Goal: Task Accomplishment & Management: Use online tool/utility

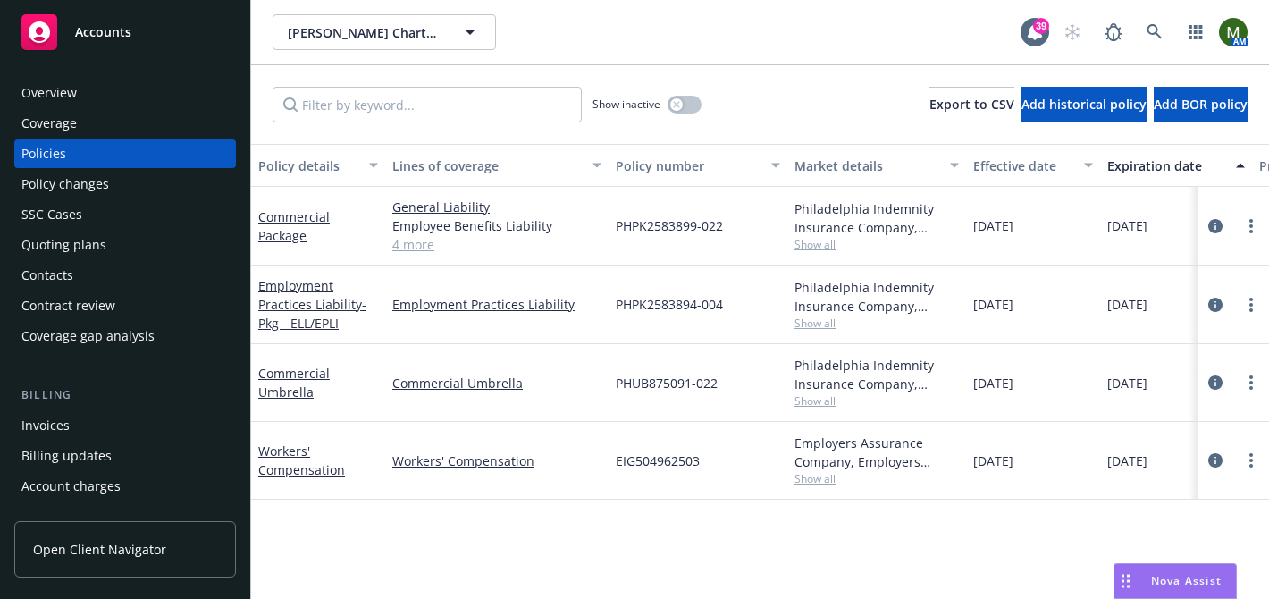
click at [147, 80] on div "Overview" at bounding box center [124, 93] width 207 height 29
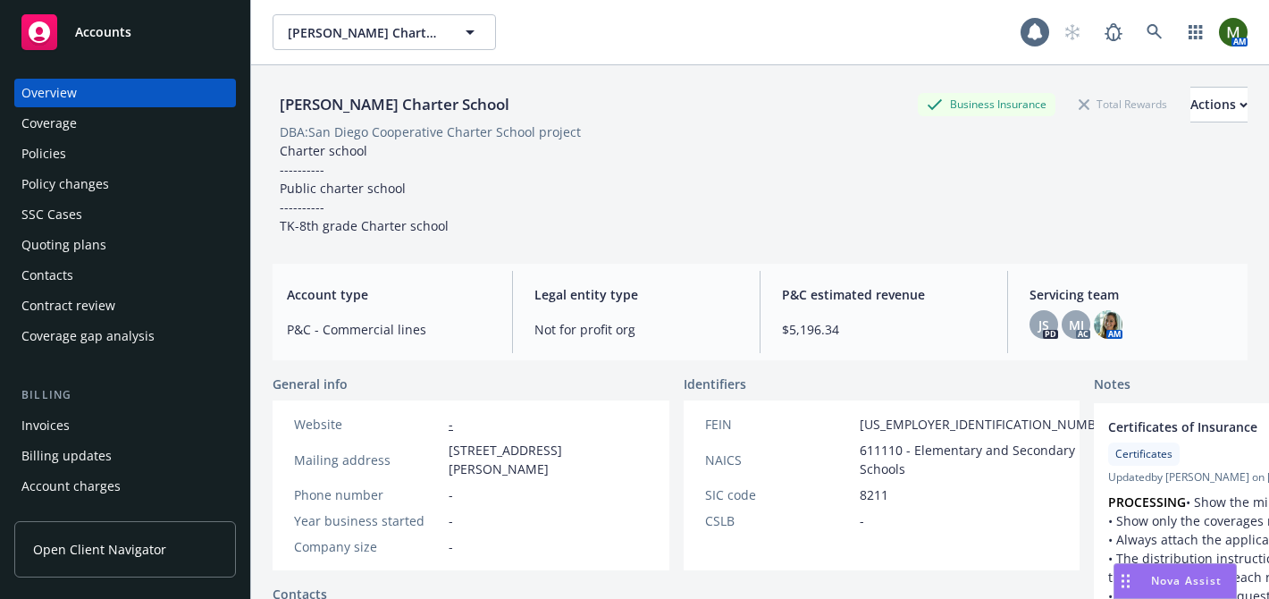
click at [111, 274] on div "Contacts" at bounding box center [124, 275] width 207 height 29
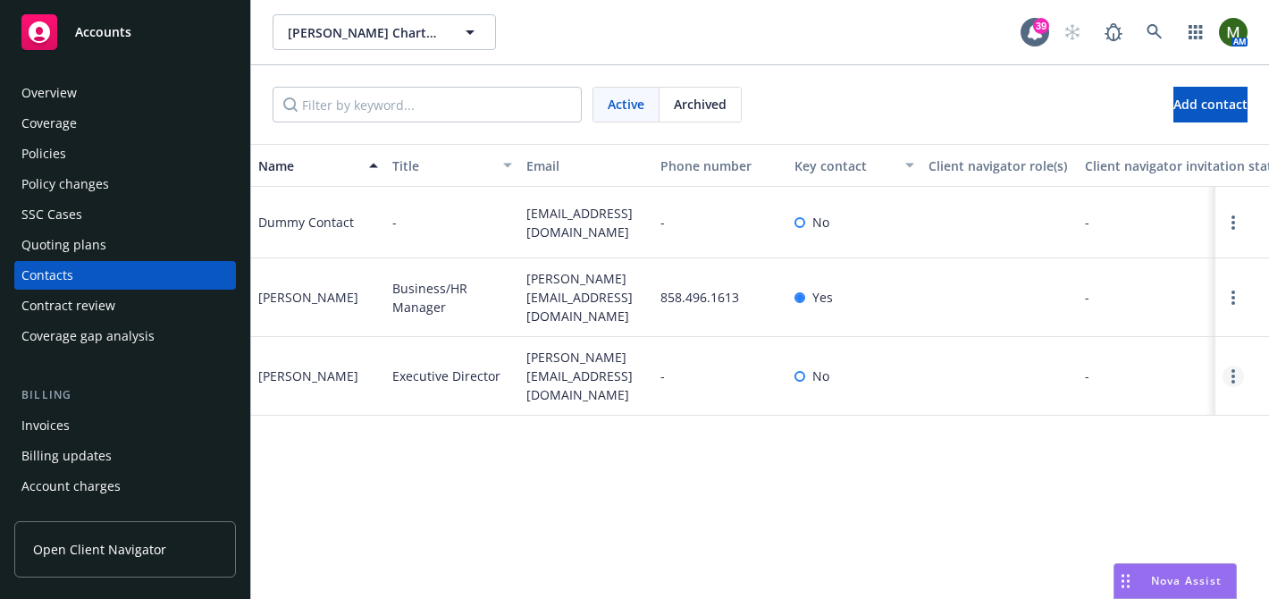
click at [1234, 383] on icon "Open options" at bounding box center [1234, 376] width 4 height 14
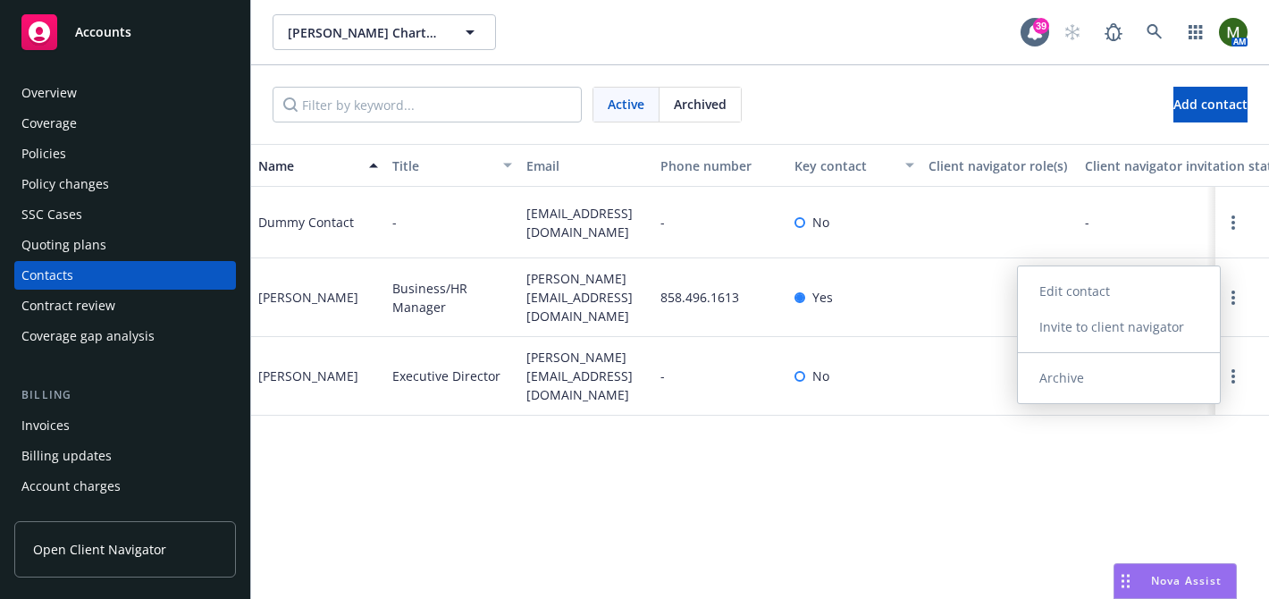
click at [1099, 285] on link "Edit contact" at bounding box center [1119, 292] width 202 height 36
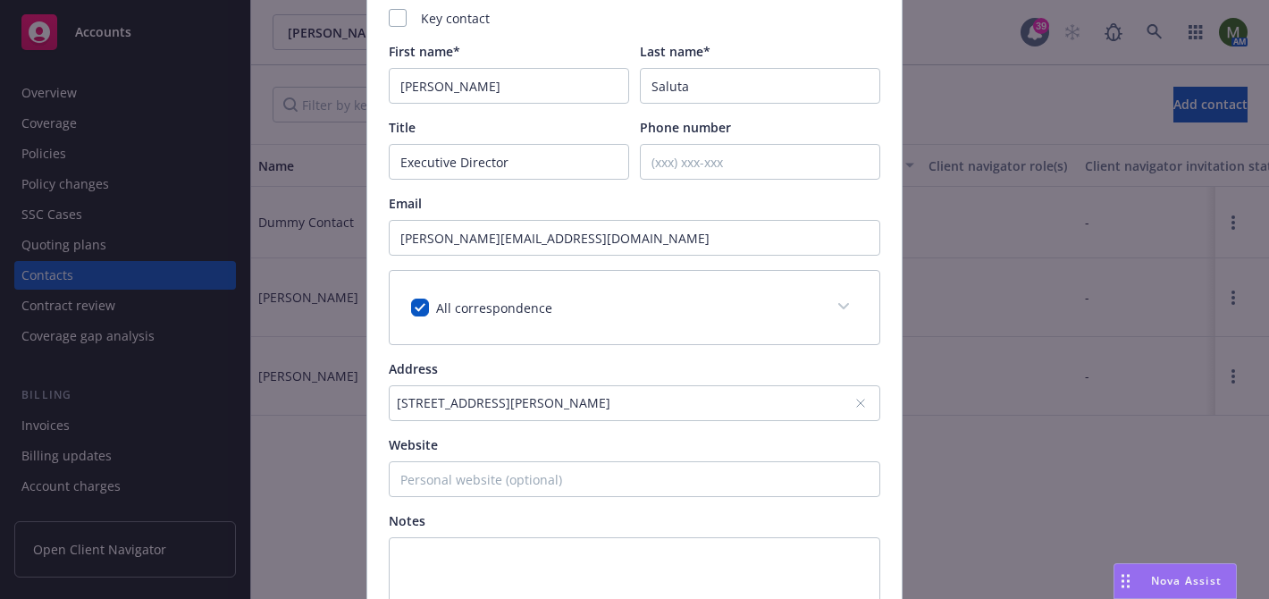
scroll to position [102, 0]
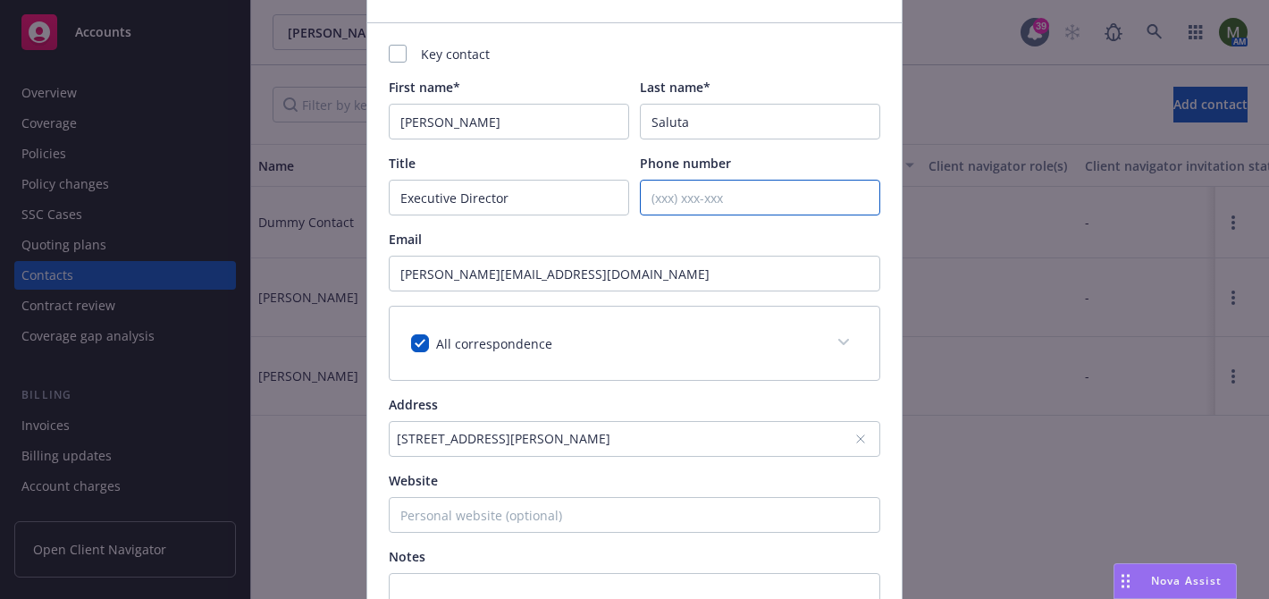
click at [719, 209] on input "Phone number" at bounding box center [760, 198] width 240 height 36
paste input "[PHONE_NUMBER]"
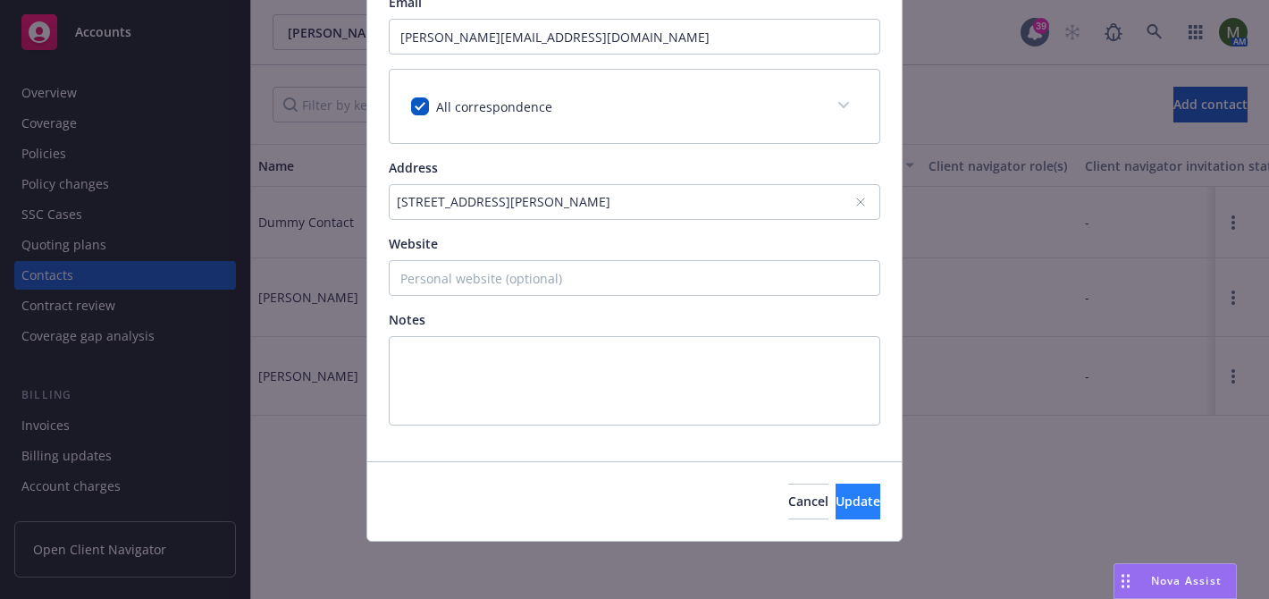
type input "[PHONE_NUMBER]"
click at [836, 514] on button "Update" at bounding box center [858, 502] width 45 height 36
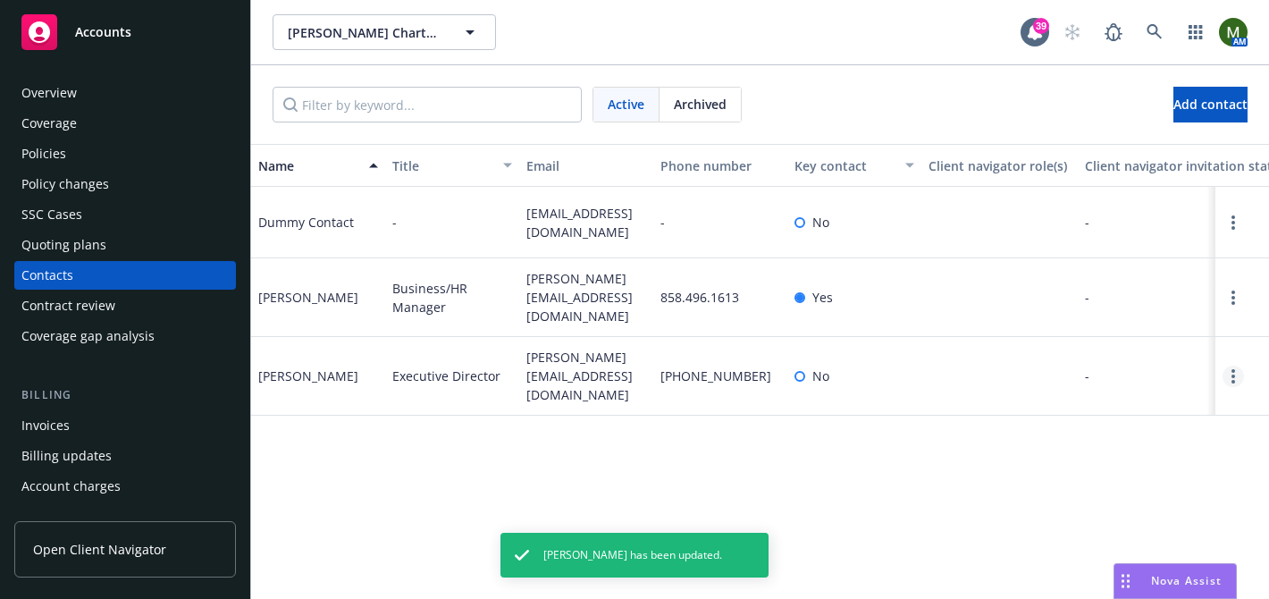
click at [1242, 387] on link "Open options" at bounding box center [1233, 376] width 21 height 21
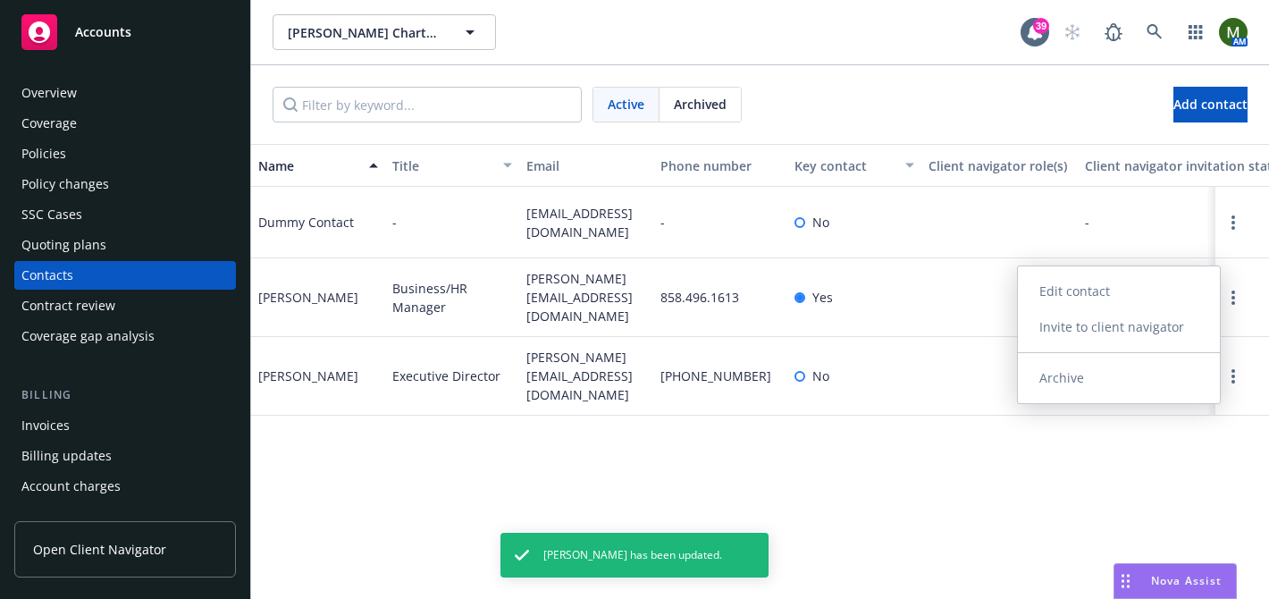
click at [1130, 291] on link "Edit contact" at bounding box center [1119, 292] width 202 height 36
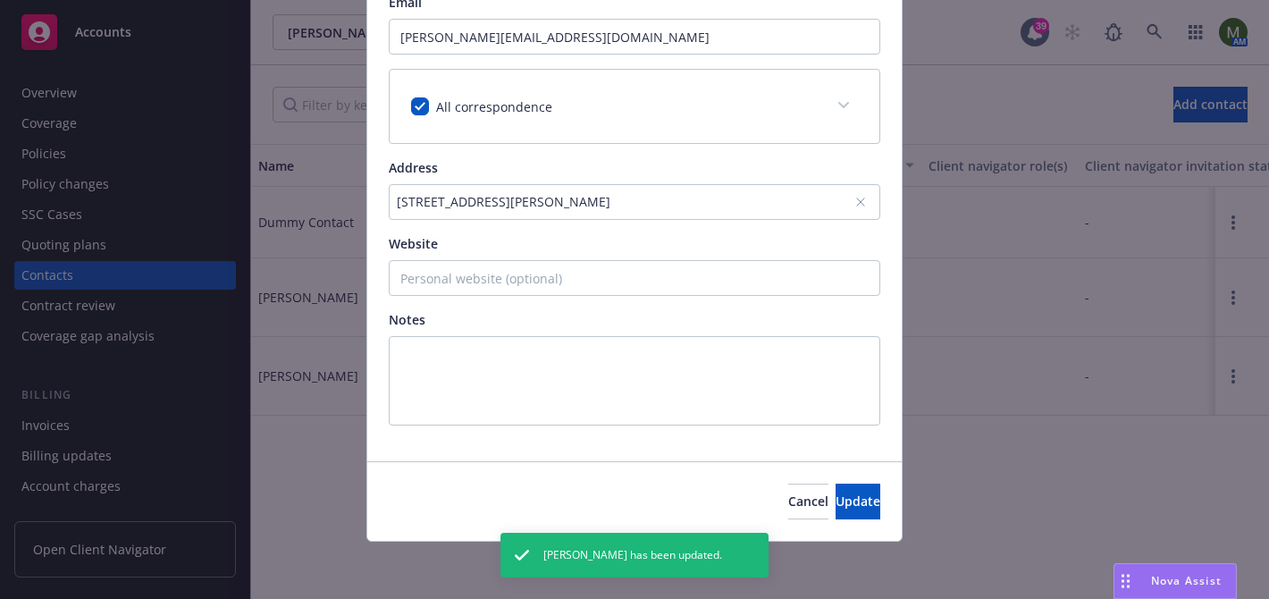
scroll to position [0, 0]
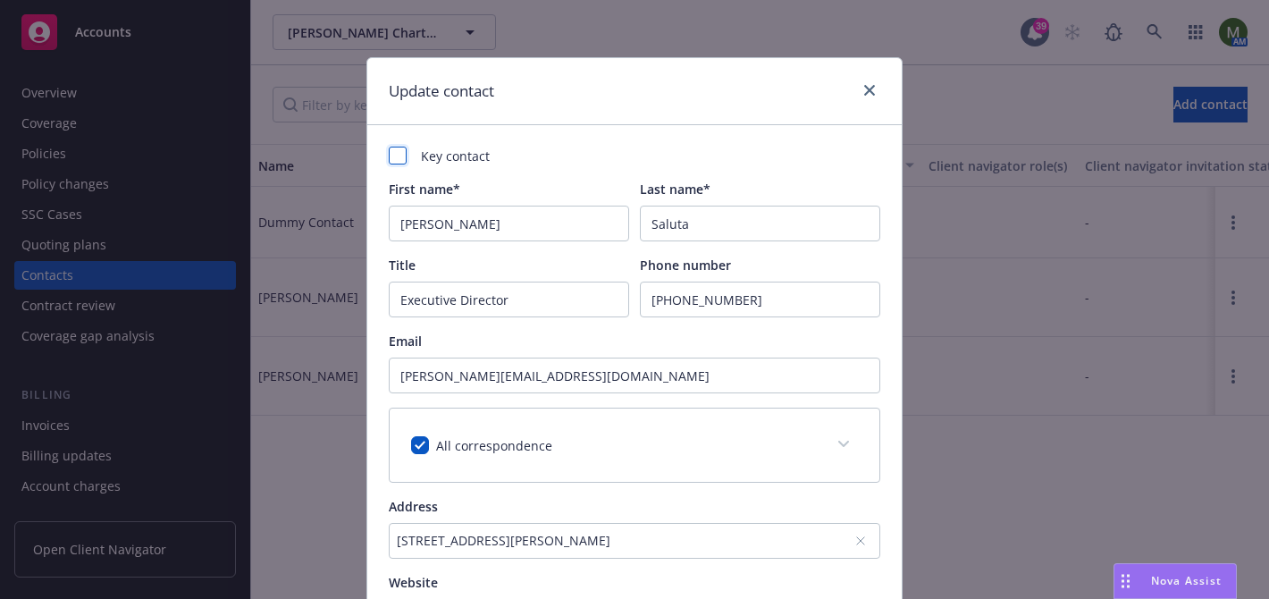
click at [399, 154] on div at bounding box center [398, 156] width 18 height 18
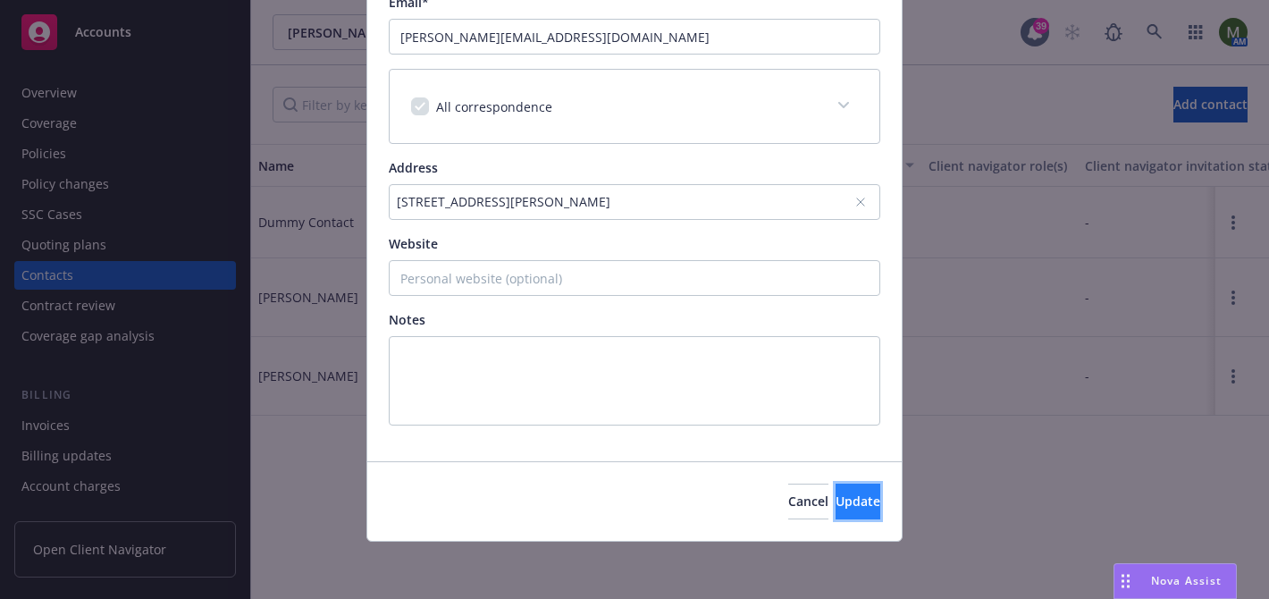
click at [850, 501] on span "Update" at bounding box center [858, 501] width 45 height 17
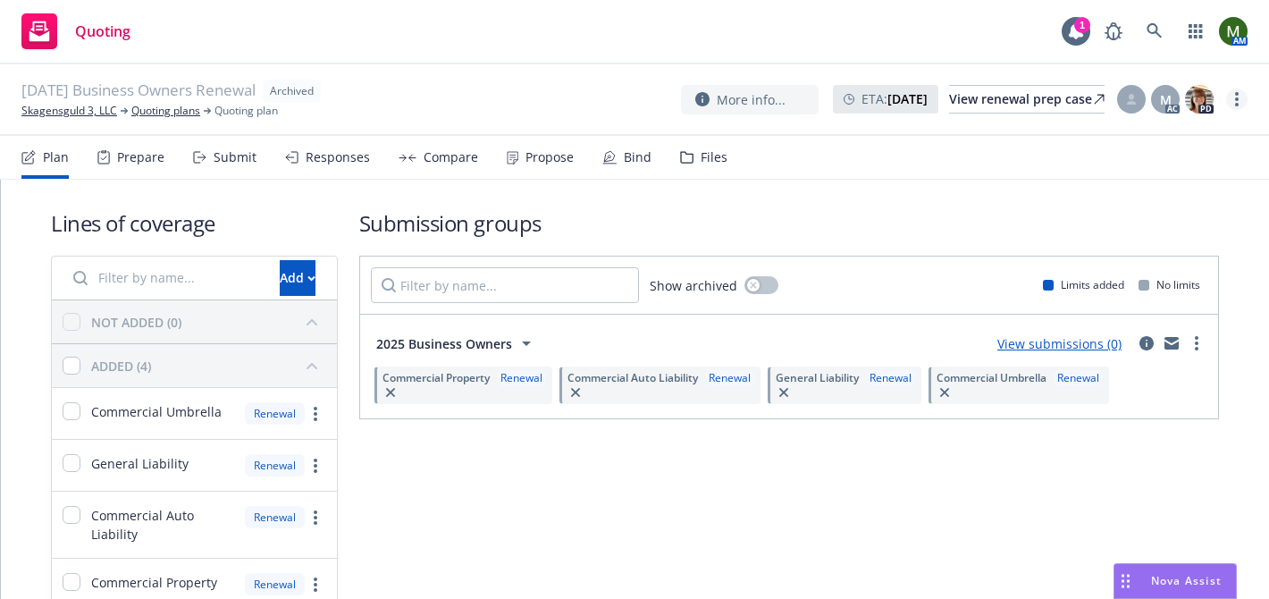
click at [1236, 93] on circle "more" at bounding box center [1237, 94] width 4 height 4
click at [1142, 204] on link "Unarchive quoting plan" at bounding box center [1148, 208] width 198 height 36
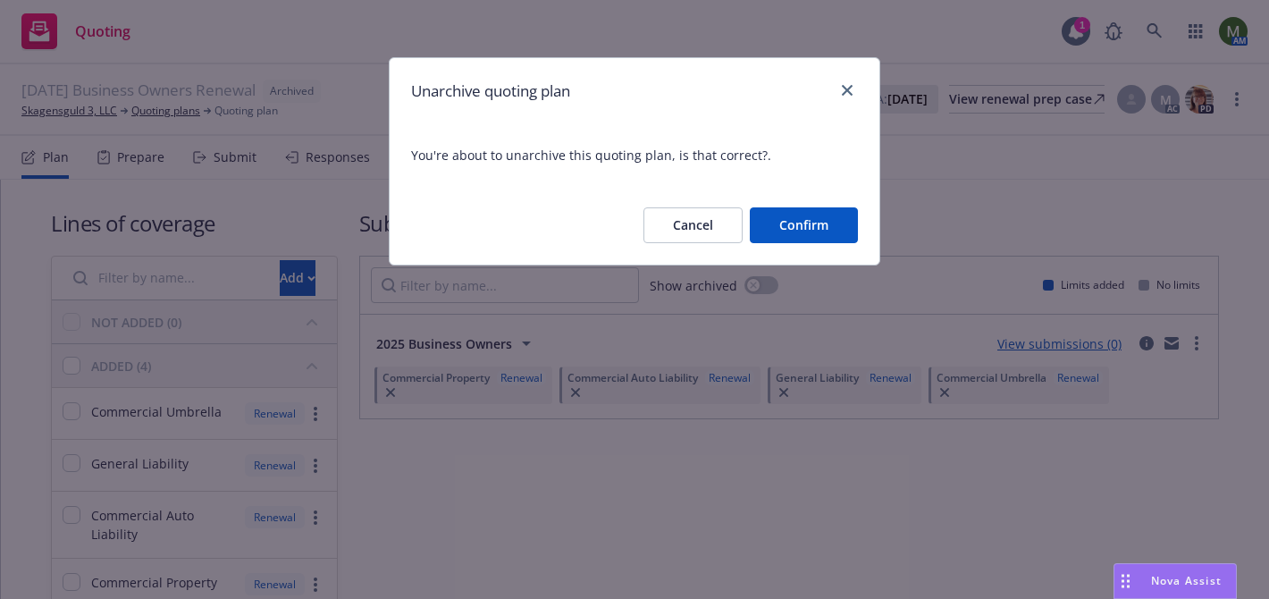
click at [831, 218] on button "Confirm" at bounding box center [804, 225] width 108 height 36
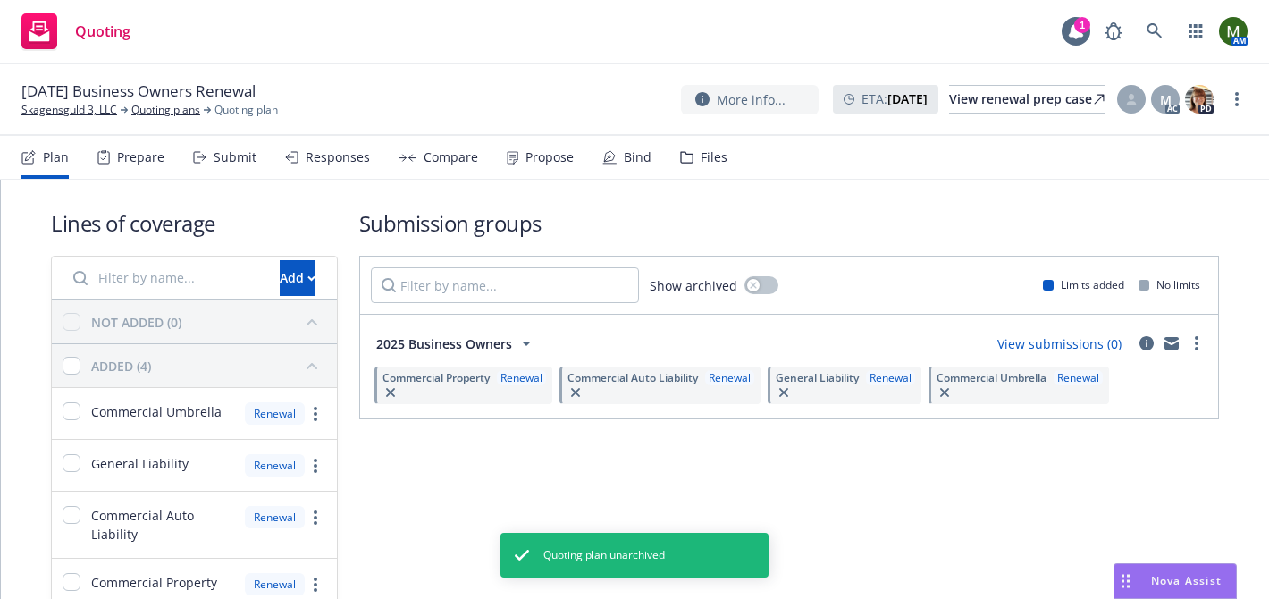
click at [219, 156] on div "Submit" at bounding box center [235, 157] width 43 height 14
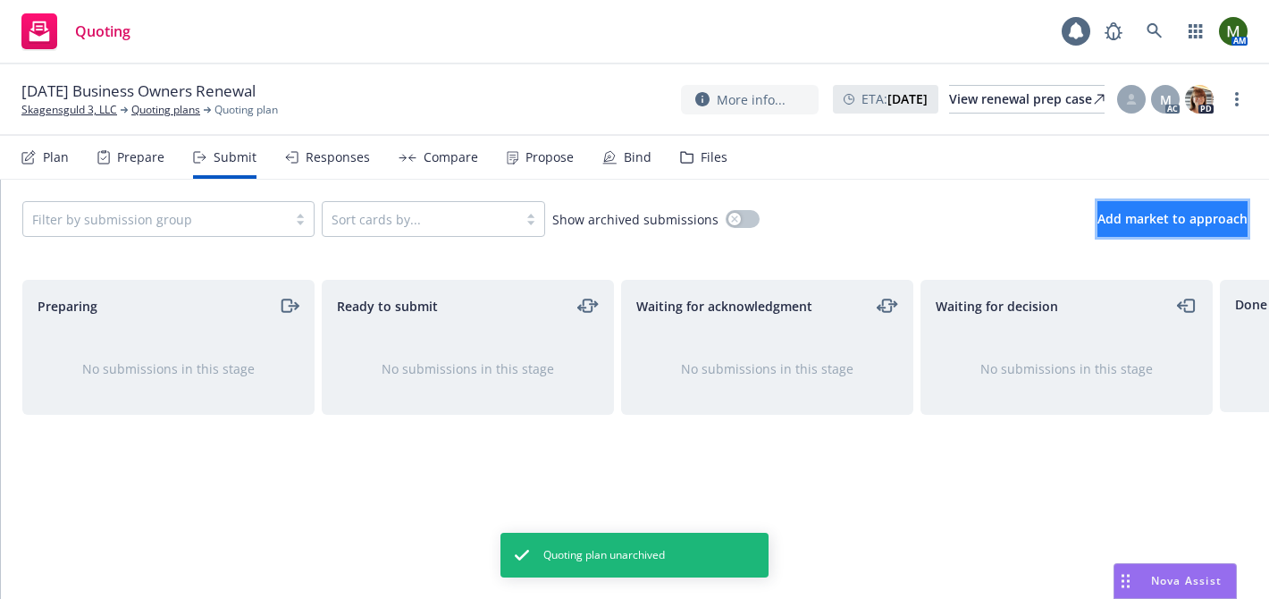
click at [1098, 236] on button "Add market to approach" at bounding box center [1173, 219] width 150 height 36
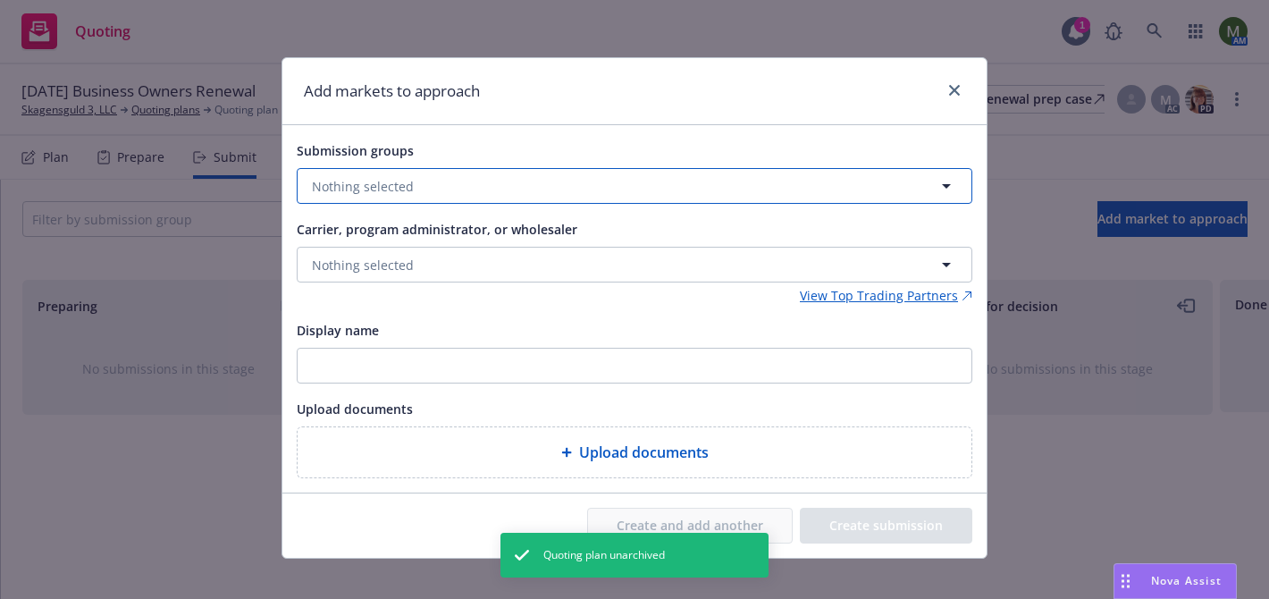
click at [734, 197] on button "Nothing selected" at bounding box center [635, 186] width 676 height 36
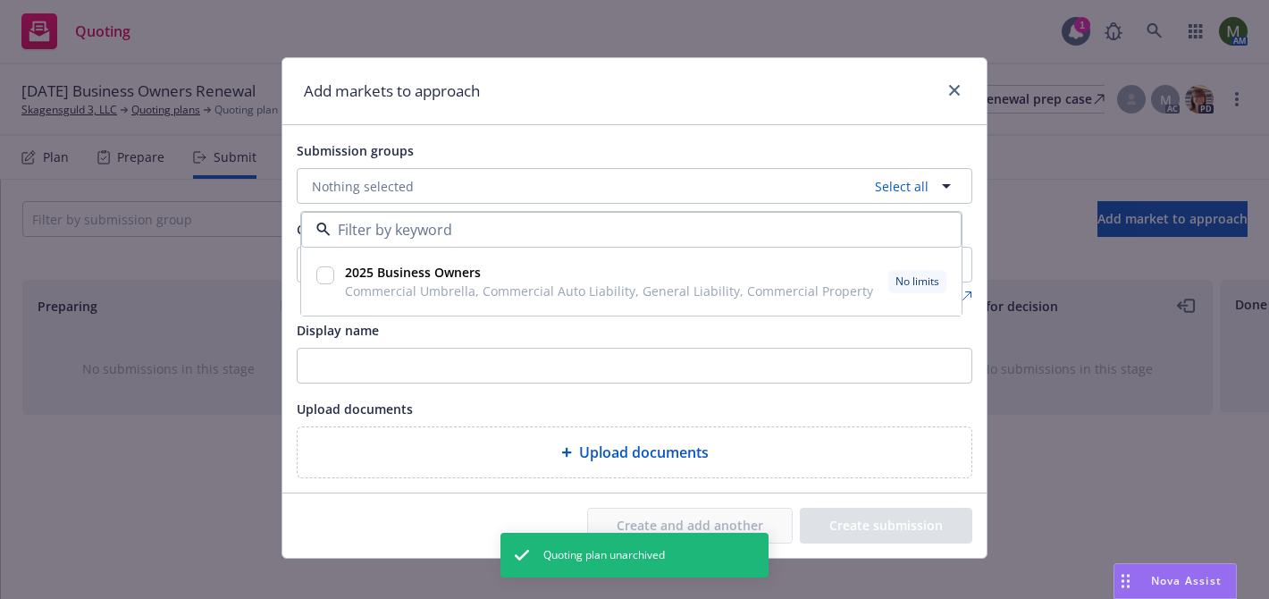
click at [332, 272] on input "checkbox" at bounding box center [325, 275] width 18 height 18
checkbox input "true"
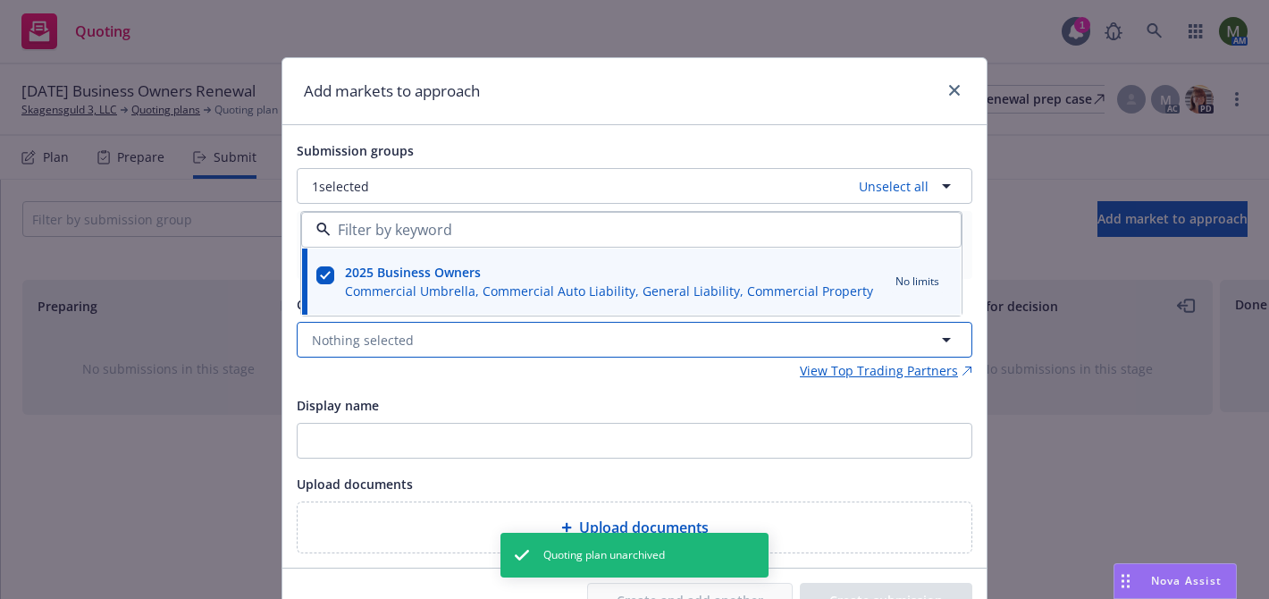
click at [312, 348] on span "Nothing selected" at bounding box center [363, 340] width 102 height 19
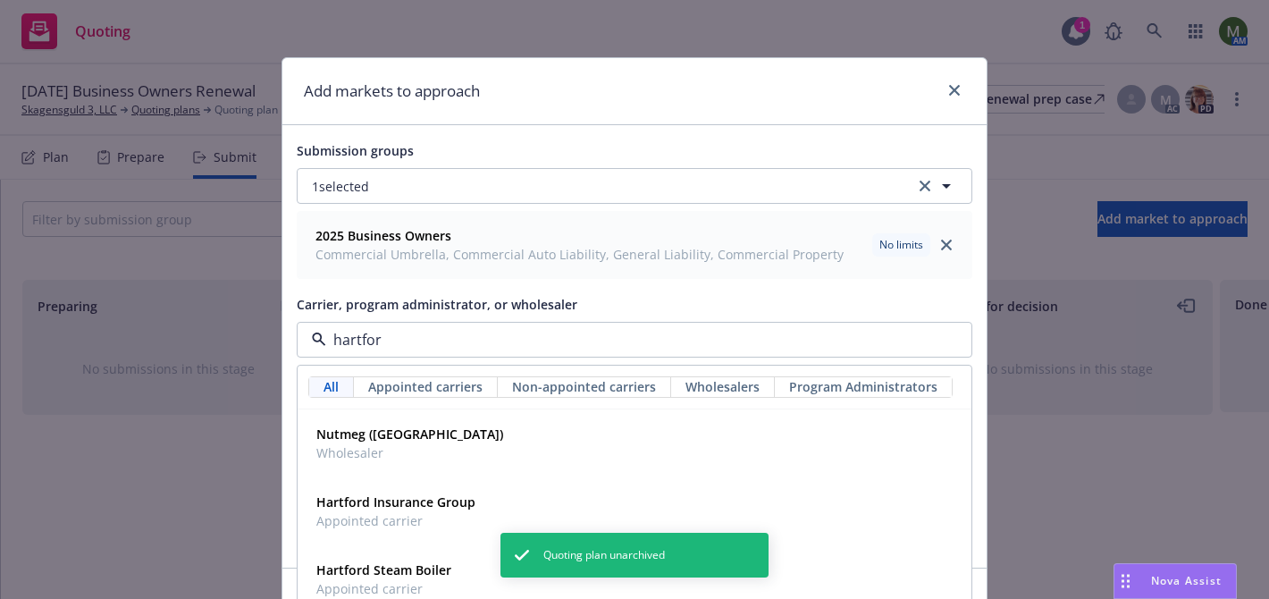
type input "hartford"
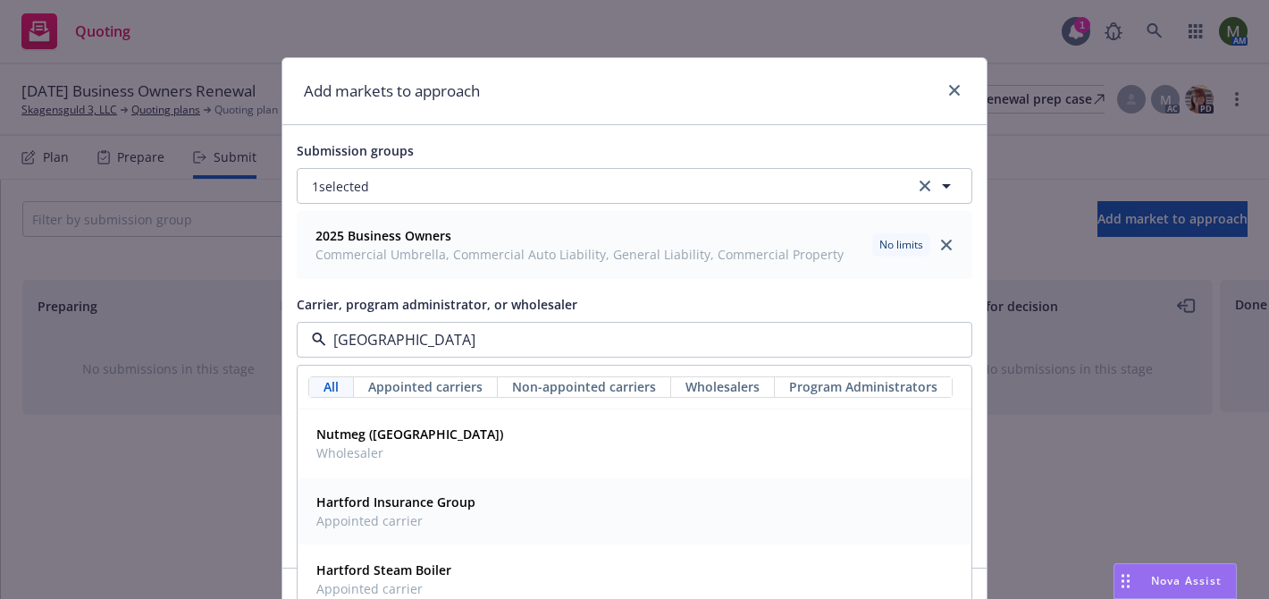
click at [373, 502] on strong "Hartford Insurance Group" at bounding box center [395, 501] width 159 height 17
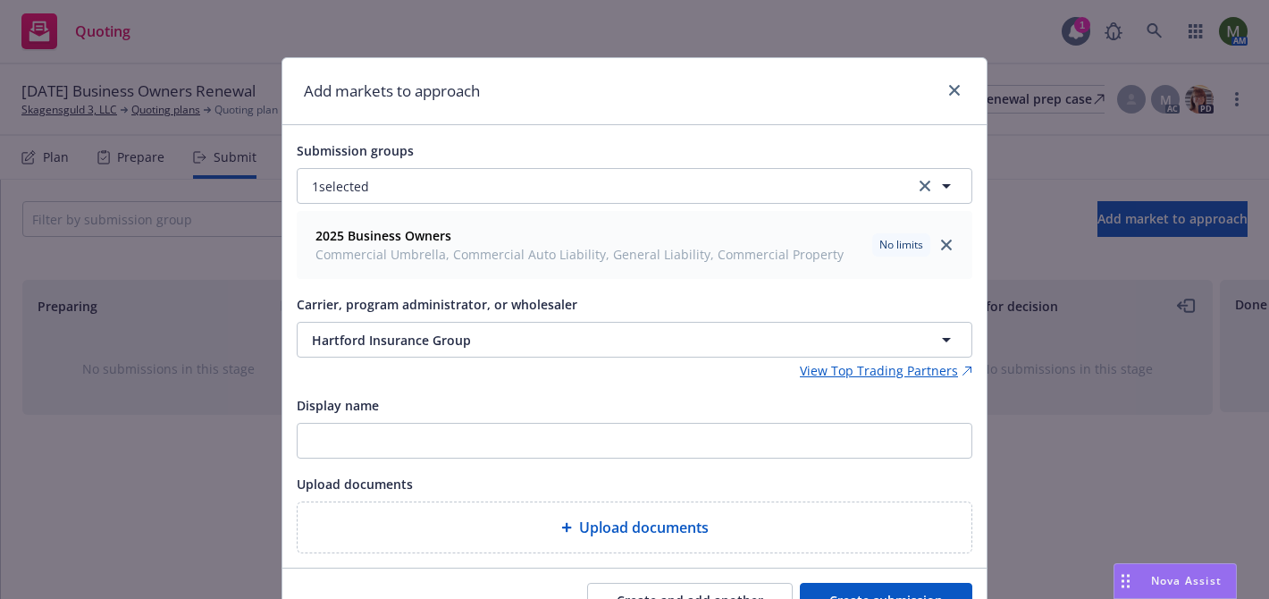
scroll to position [92, 0]
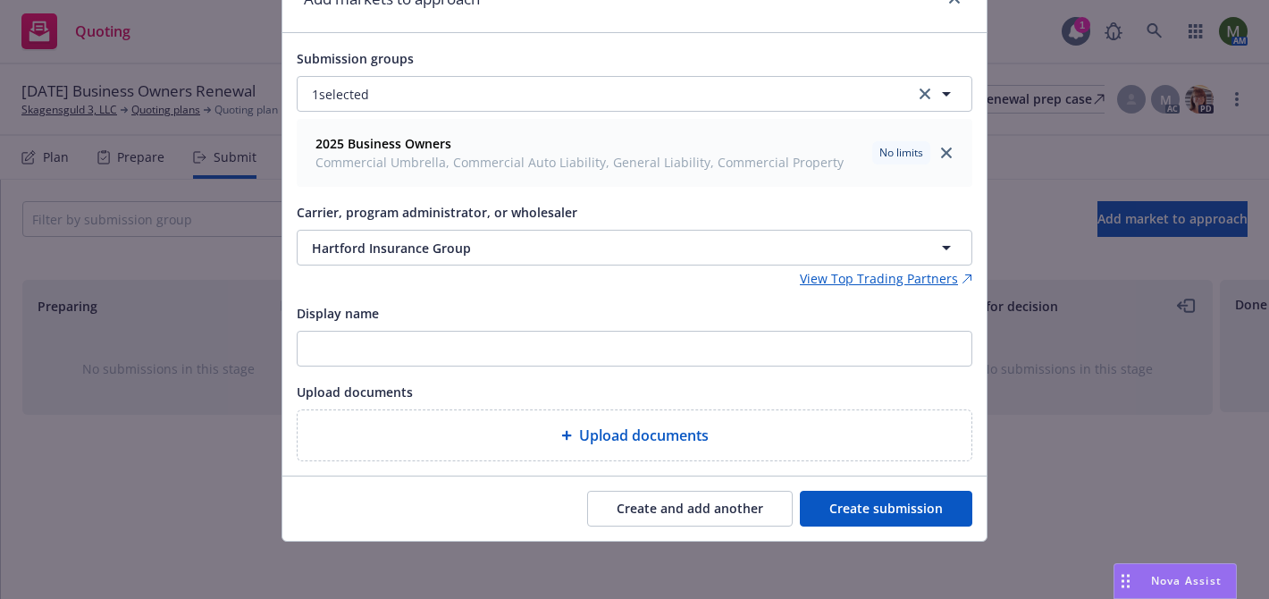
click at [877, 504] on button "Create submission" at bounding box center [886, 509] width 173 height 36
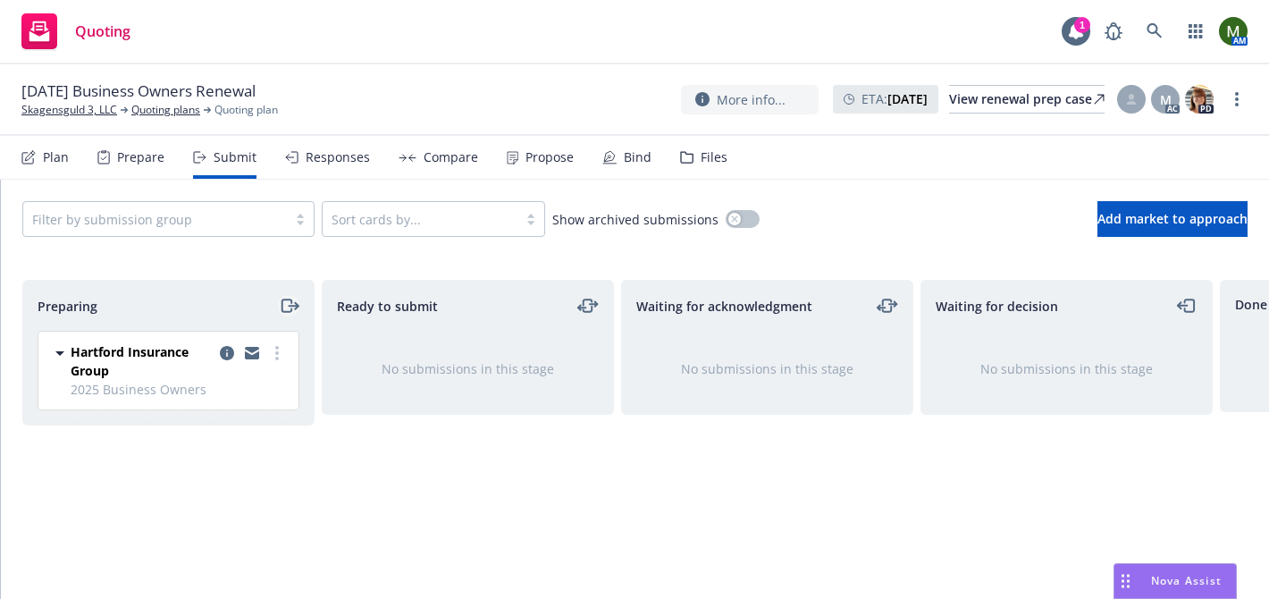
click at [282, 305] on icon "moveRight" at bounding box center [289, 305] width 21 height 21
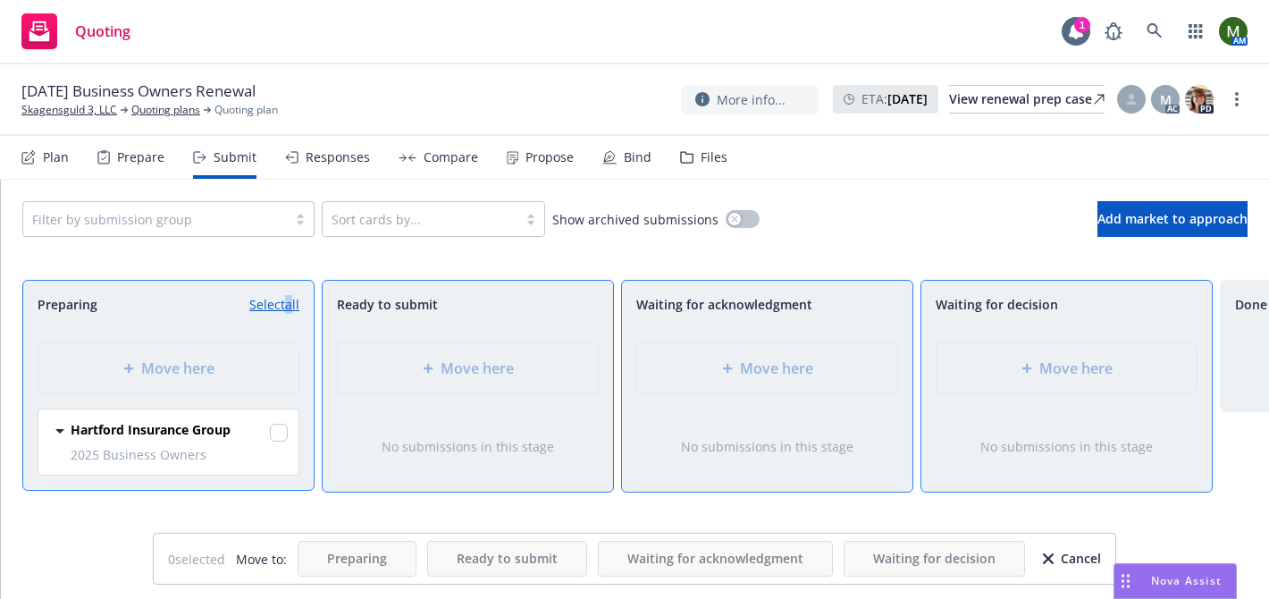
click at [282, 305] on link "Select all" at bounding box center [274, 304] width 50 height 19
checkbox input "true"
click at [1017, 372] on div "Move here" at bounding box center [1067, 368] width 232 height 21
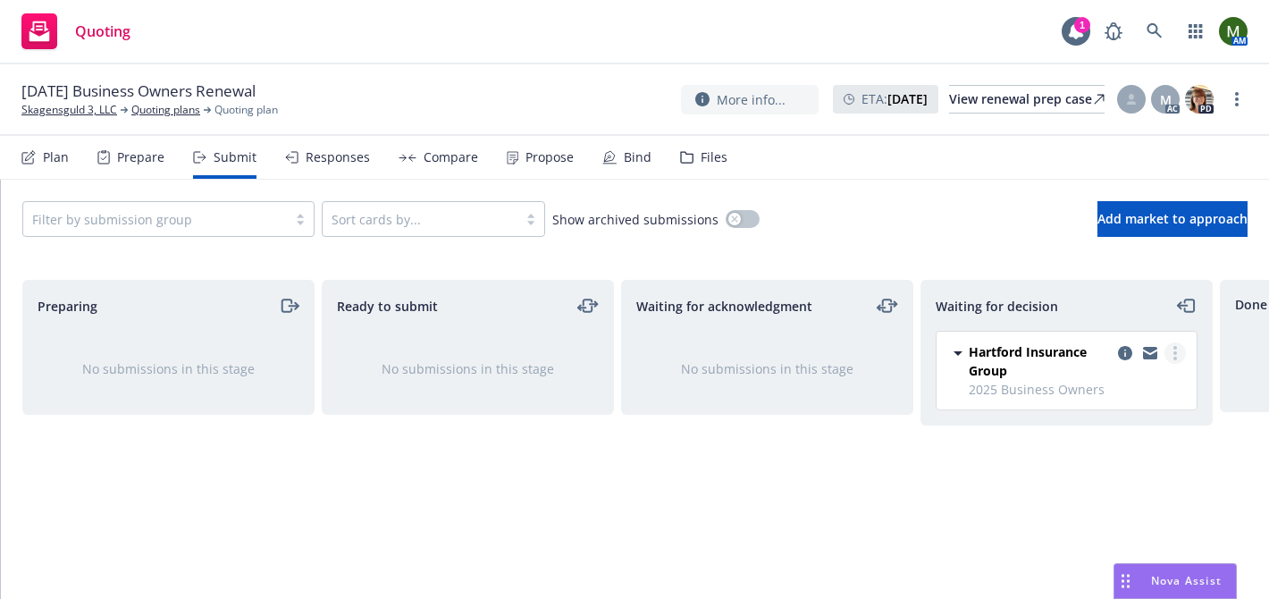
click at [1177, 352] on link "more" at bounding box center [1175, 352] width 21 height 21
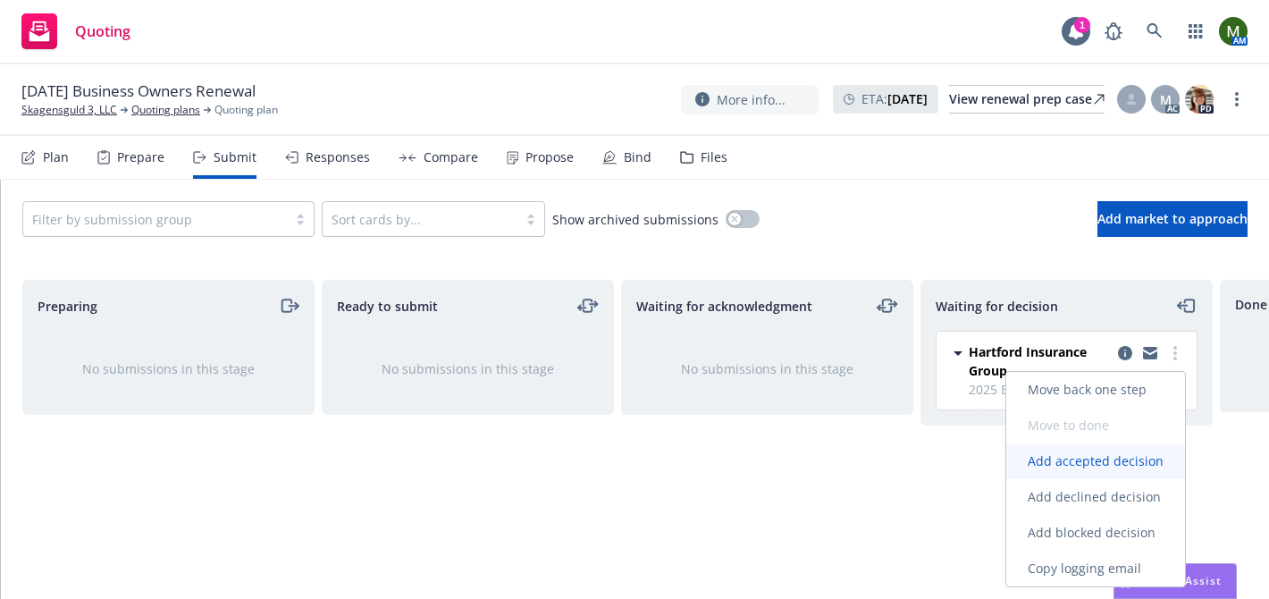
click at [1098, 451] on link "Add accepted decision" at bounding box center [1096, 461] width 179 height 36
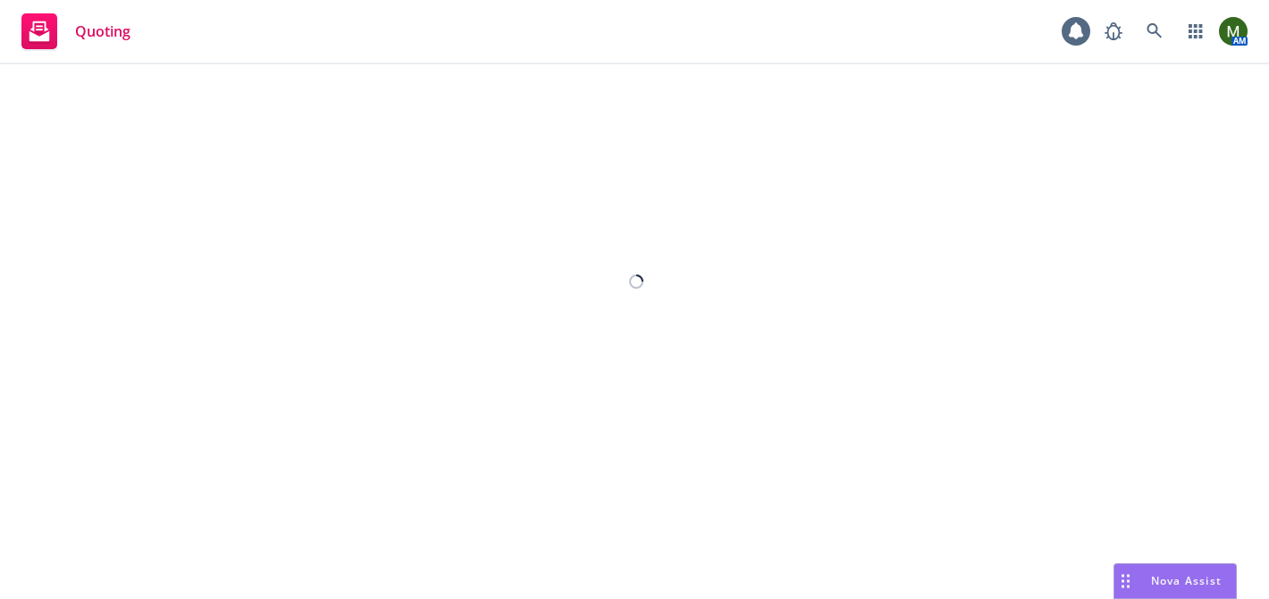
select select "12"
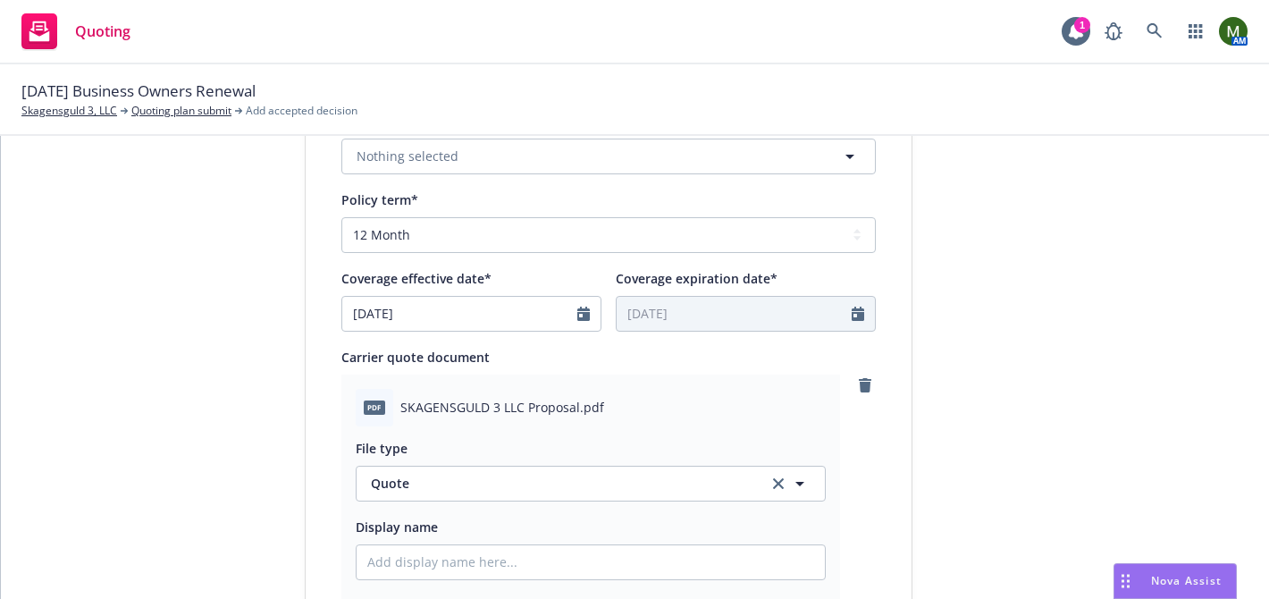
scroll to position [1066, 0]
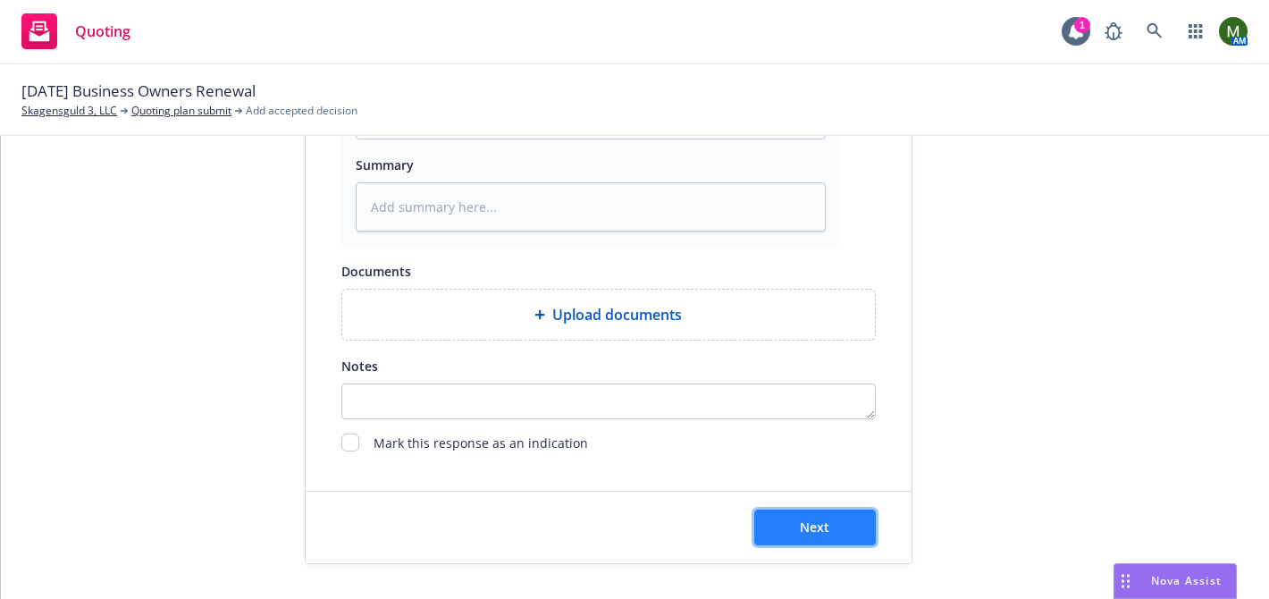
click at [780, 510] on button "Next" at bounding box center [815, 528] width 122 height 36
type textarea "x"
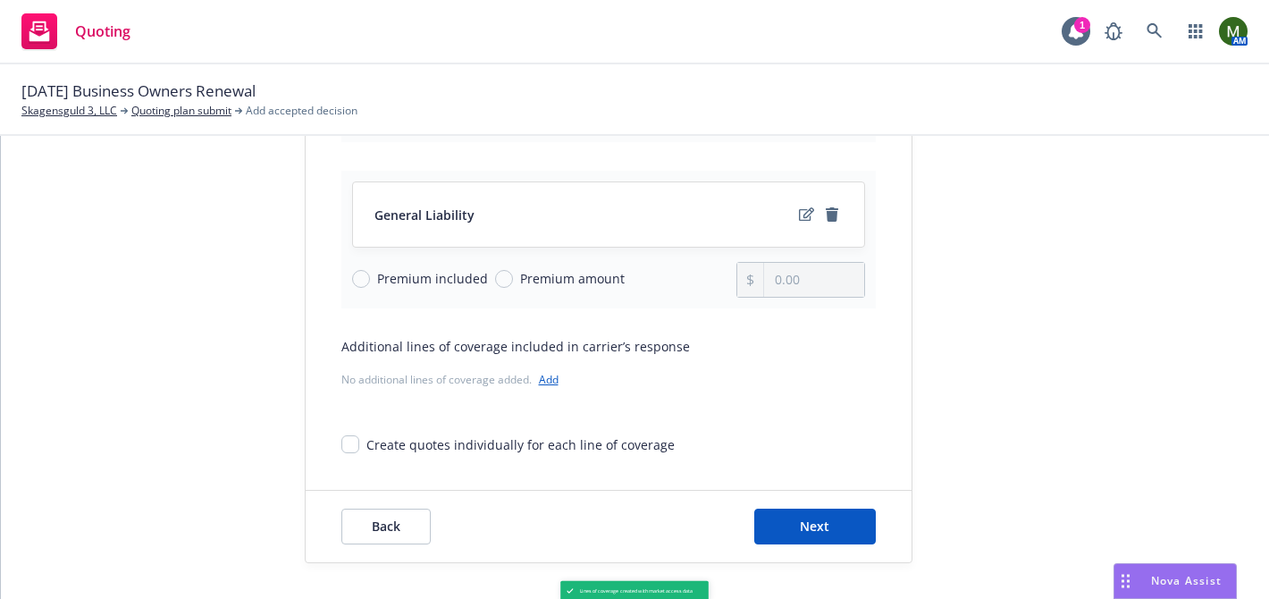
scroll to position [708, 0]
click at [818, 530] on span "Next" at bounding box center [814, 526] width 29 height 17
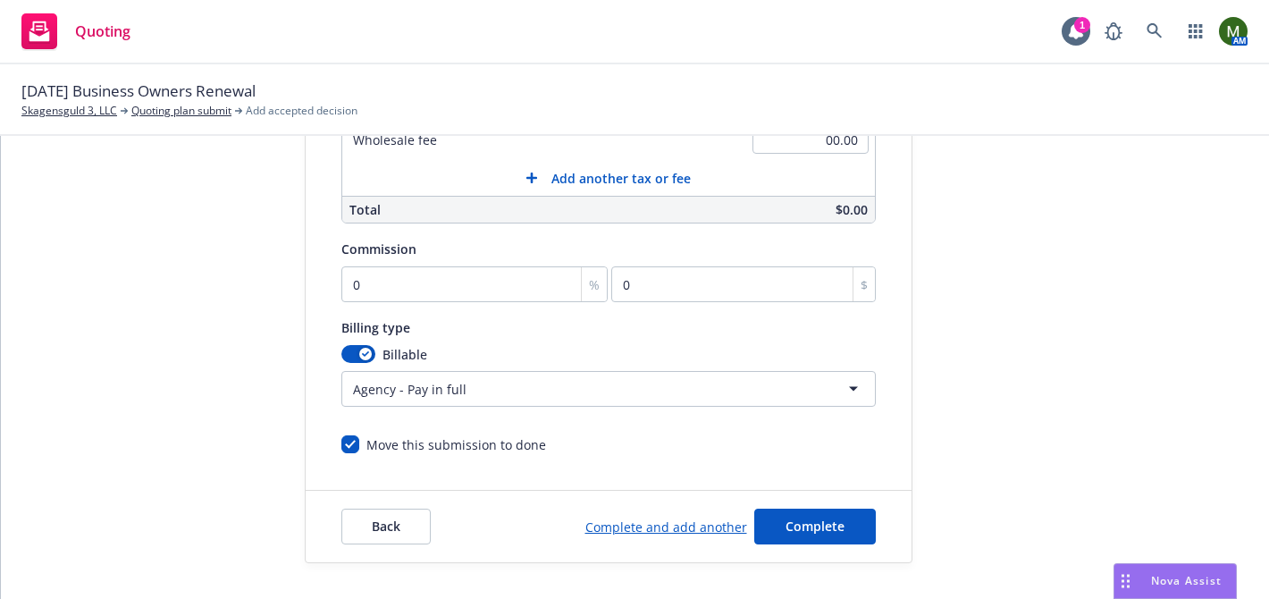
scroll to position [0, 0]
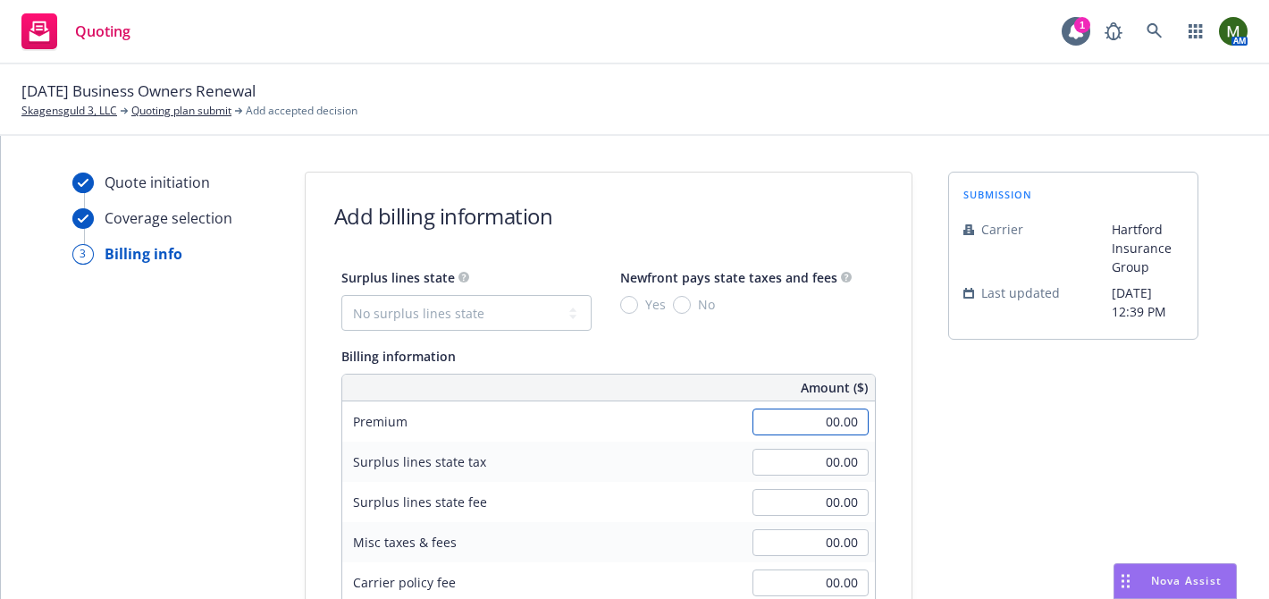
click at [818, 417] on input "00.00" at bounding box center [811, 422] width 116 height 27
type input "27,885.00"
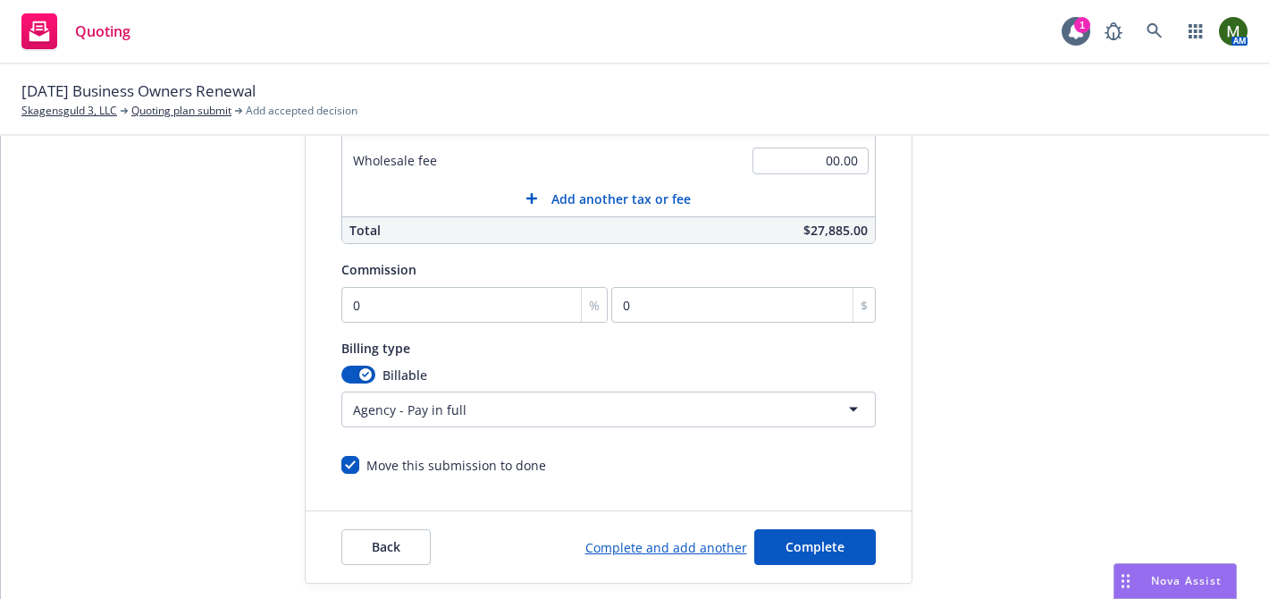
scroll to position [523, 0]
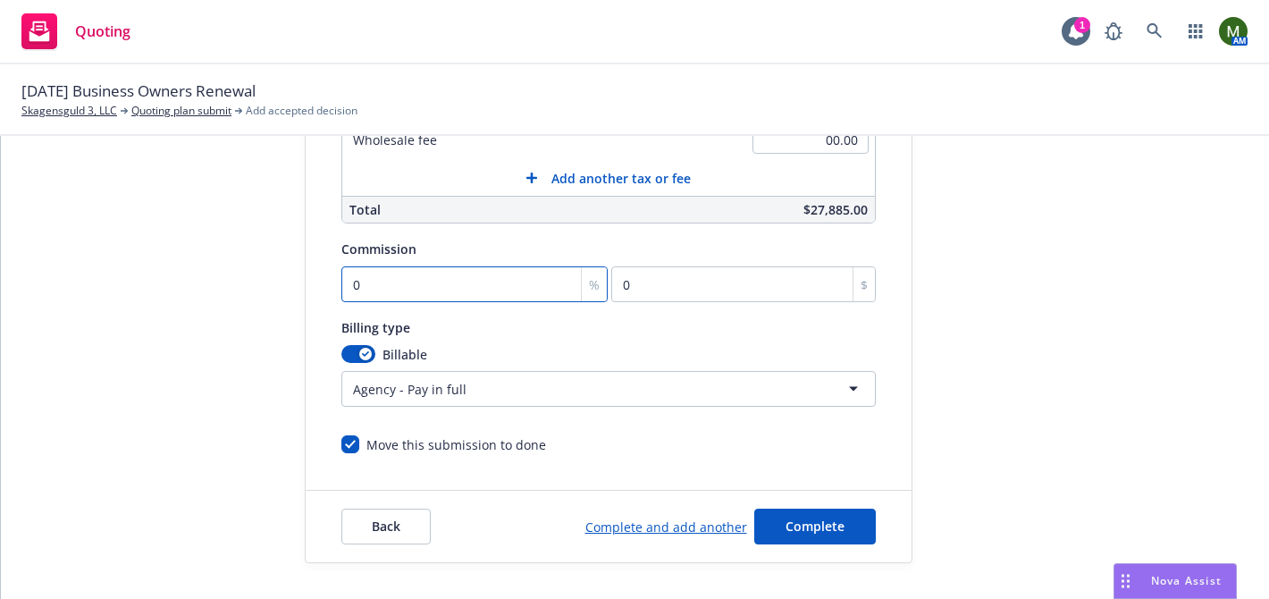
click at [452, 269] on input "0" at bounding box center [474, 284] width 267 height 36
click at [443, 287] on input "0" at bounding box center [474, 284] width 267 height 36
type input "01"
type input "278.85"
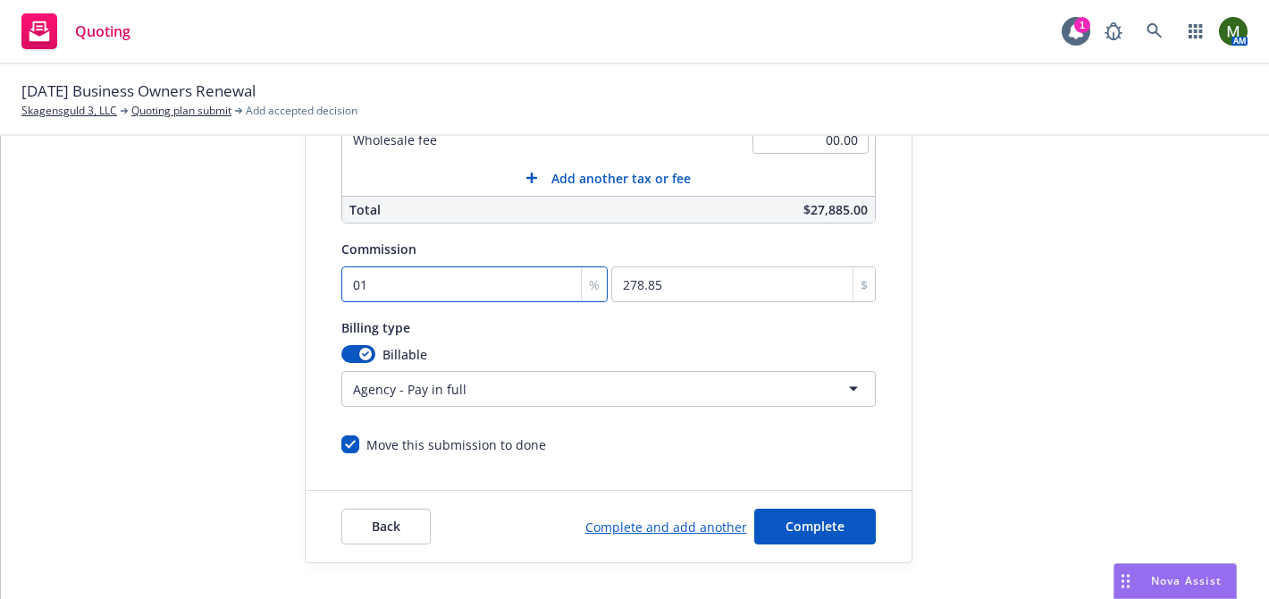
type input "012"
type input "3346.2"
type input "012.5"
type input "3485.63"
click at [471, 288] on input "012.5" at bounding box center [474, 284] width 267 height 36
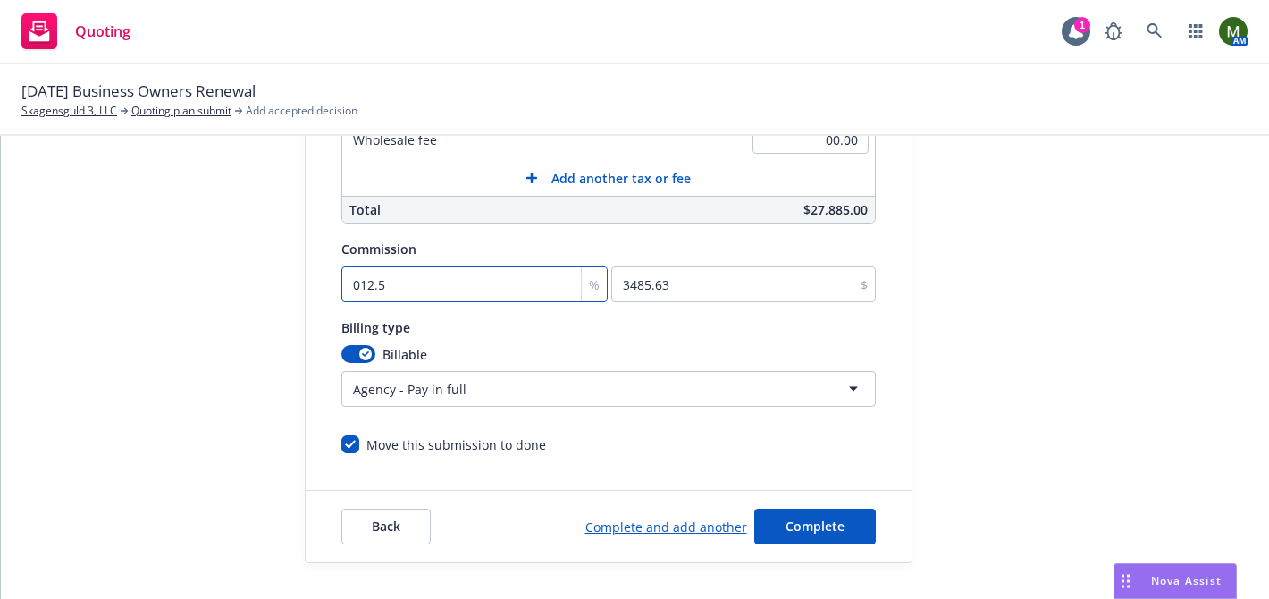
click at [471, 288] on input "012.5" at bounding box center [474, 284] width 267 height 36
type input "1"
type input "278.85"
type input "12"
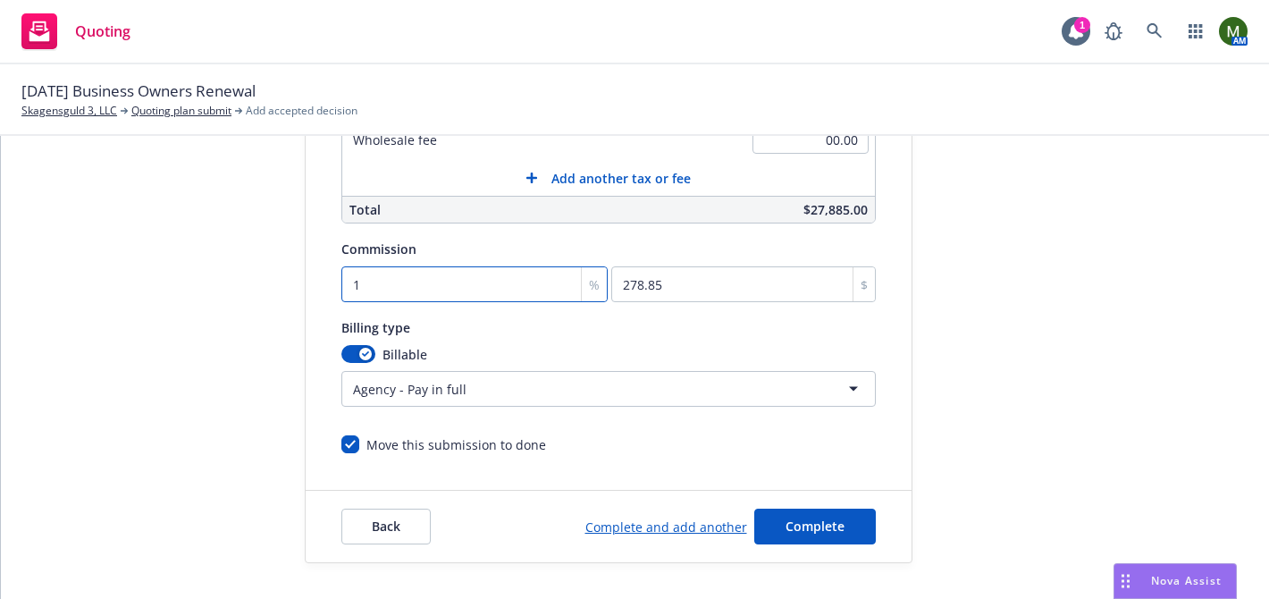
type input "3346.2"
type input "12.5"
type input "3485.63"
type input "12.5"
click at [997, 417] on div "submission Carrier Hartford Insurance Group Last updated 8/15, 12:39 PM" at bounding box center [1073, 106] width 250 height 914
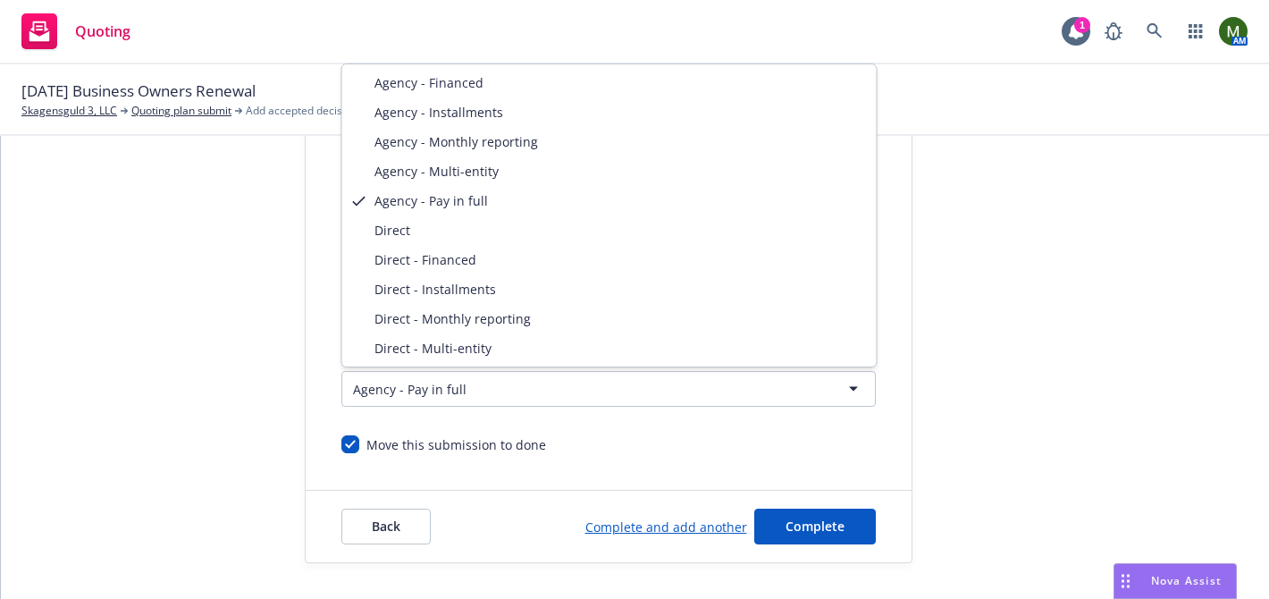
click at [374, 384] on html "Quoting 1 AM 08/12/25 Business Owners Renewal Skagensguld 3, LLC Quoting plan s…" at bounding box center [634, 299] width 1269 height 599
select select "DIRECT"
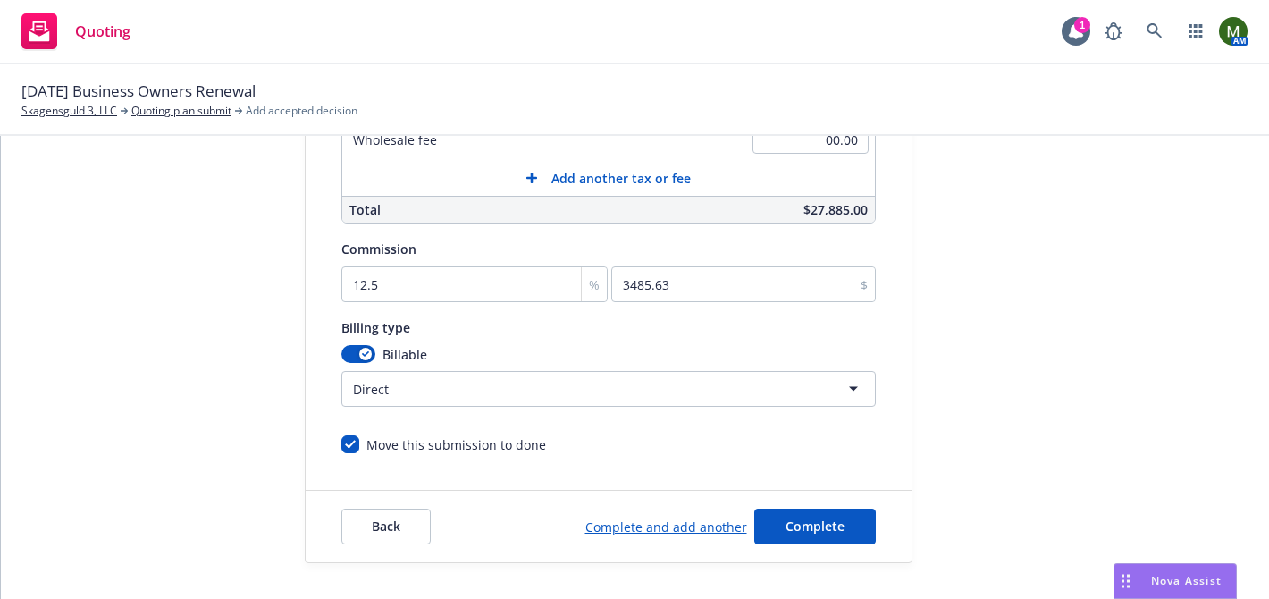
click at [353, 366] on div "Billable Direct Agency - Financed Agency - Installments Agency - Monthly report…" at bounding box center [608, 376] width 535 height 62
click at [353, 353] on button "button" at bounding box center [358, 354] width 34 height 18
select select
click at [781, 518] on button "Complete" at bounding box center [815, 527] width 122 height 36
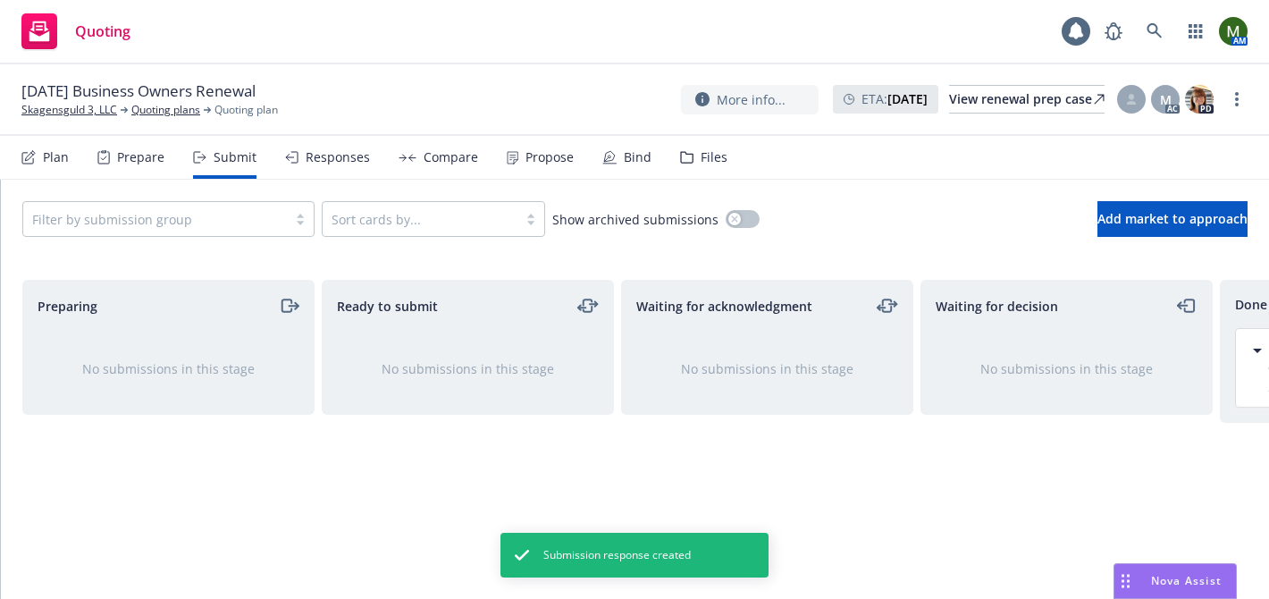
click at [560, 170] on div "Propose" at bounding box center [540, 157] width 67 height 43
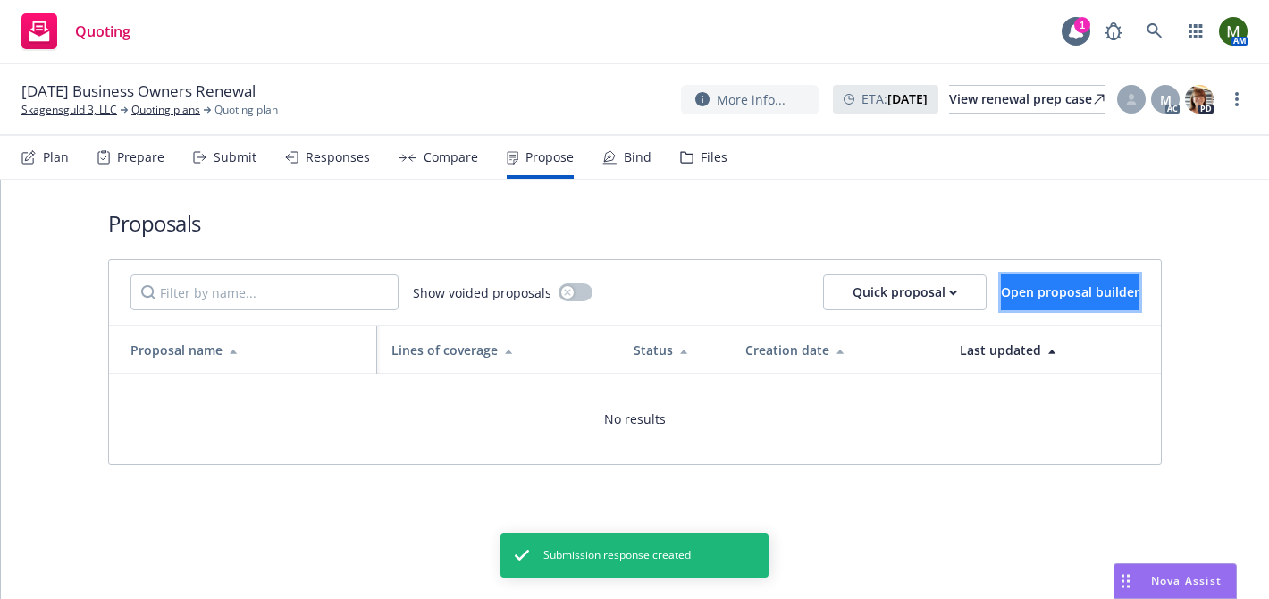
click at [1020, 291] on span "Open proposal builder" at bounding box center [1070, 291] width 139 height 17
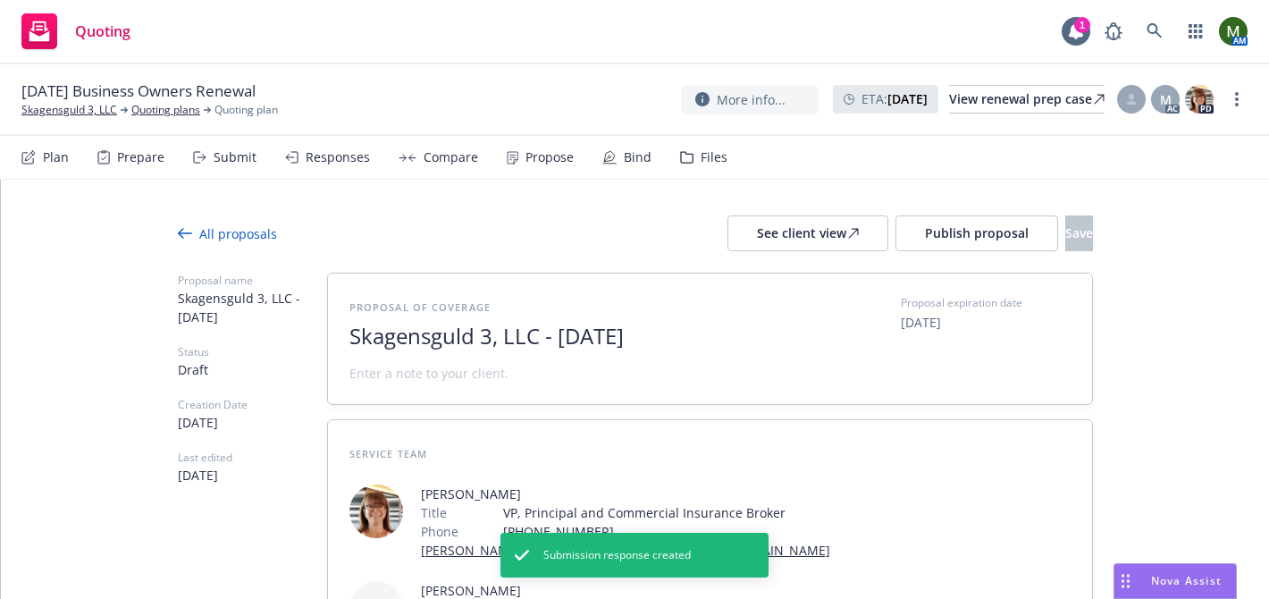
scroll to position [267, 0]
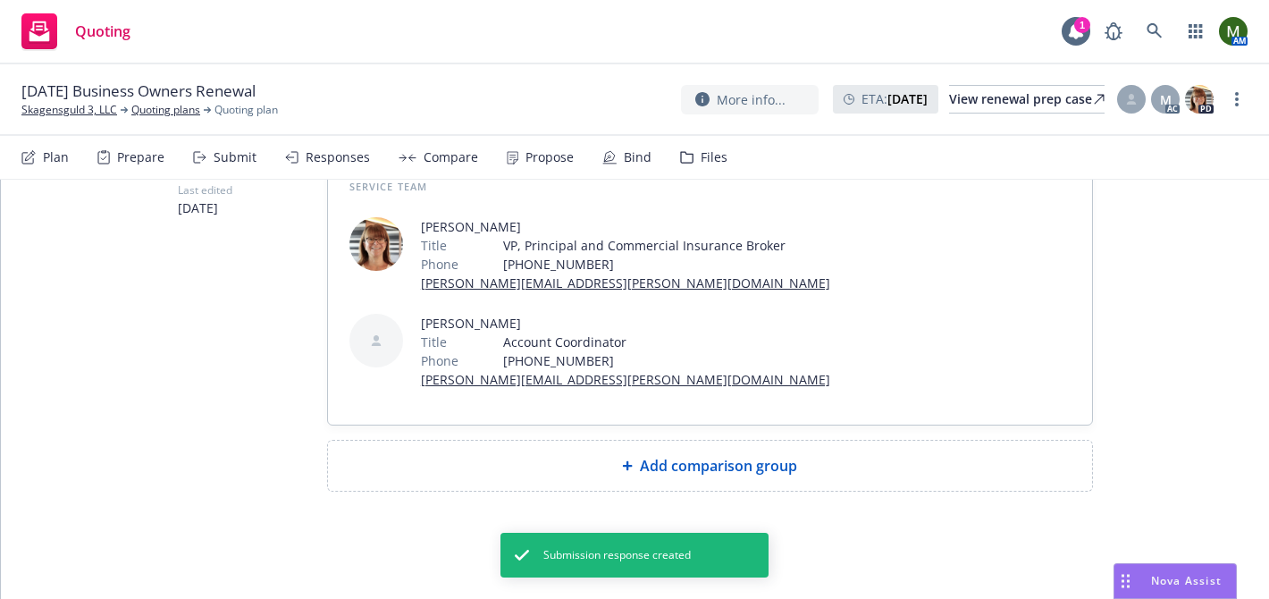
click at [483, 470] on div "Add comparison group" at bounding box center [710, 465] width 736 height 21
type textarea "x"
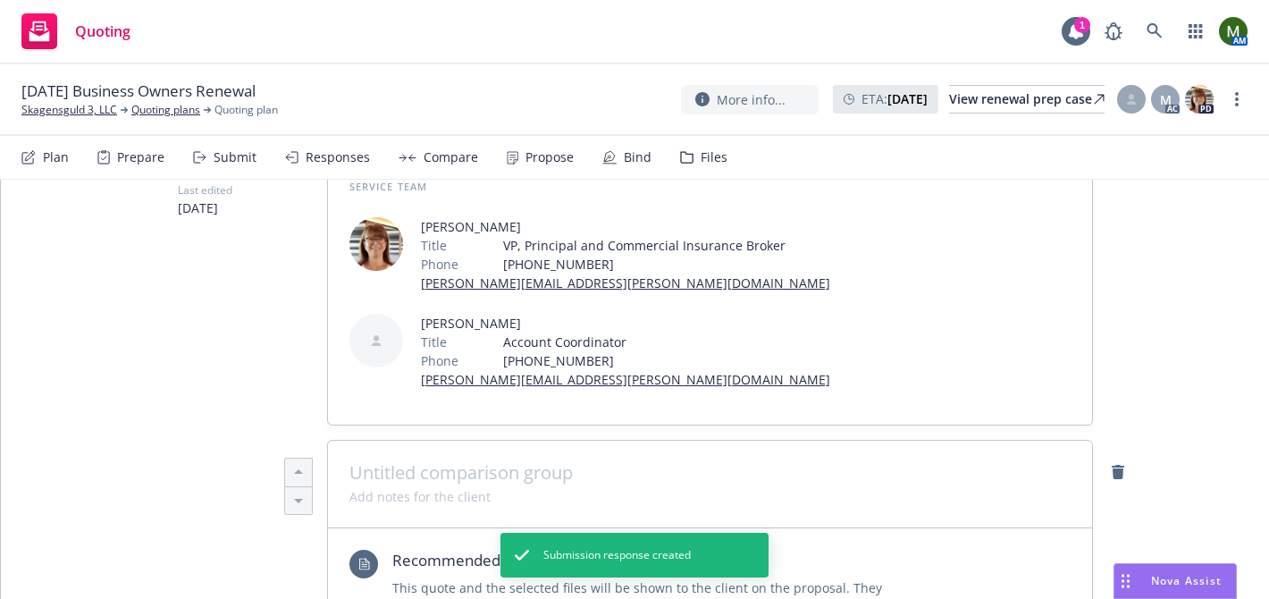
click at [482, 477] on span at bounding box center [710, 472] width 721 height 21
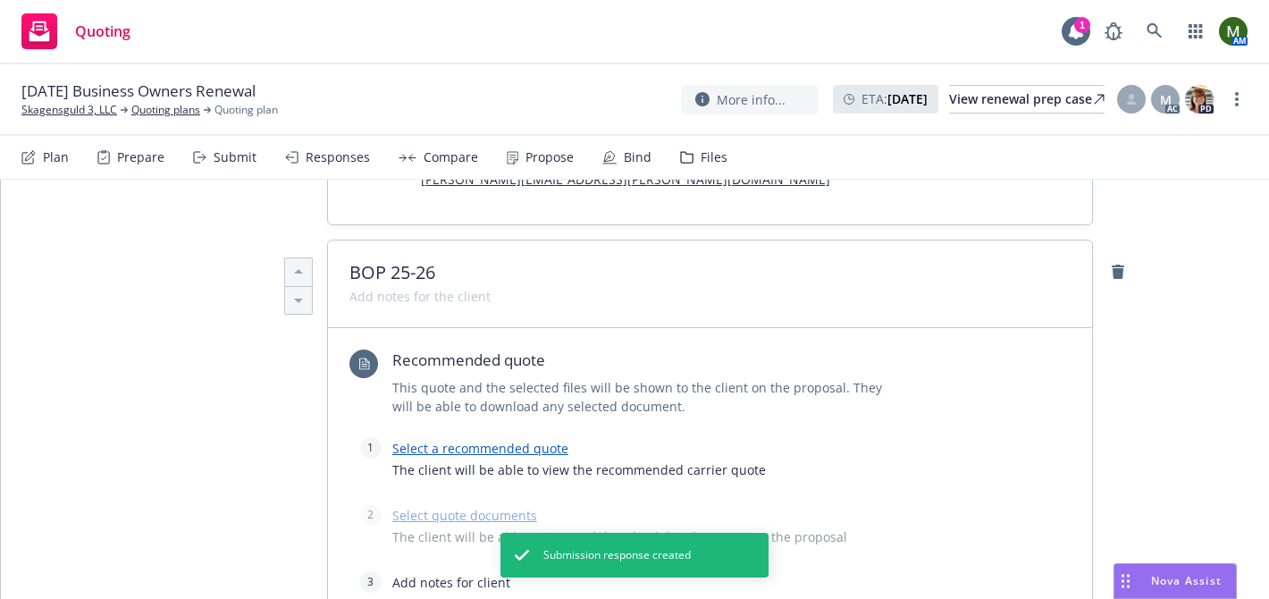
scroll to position [494, 0]
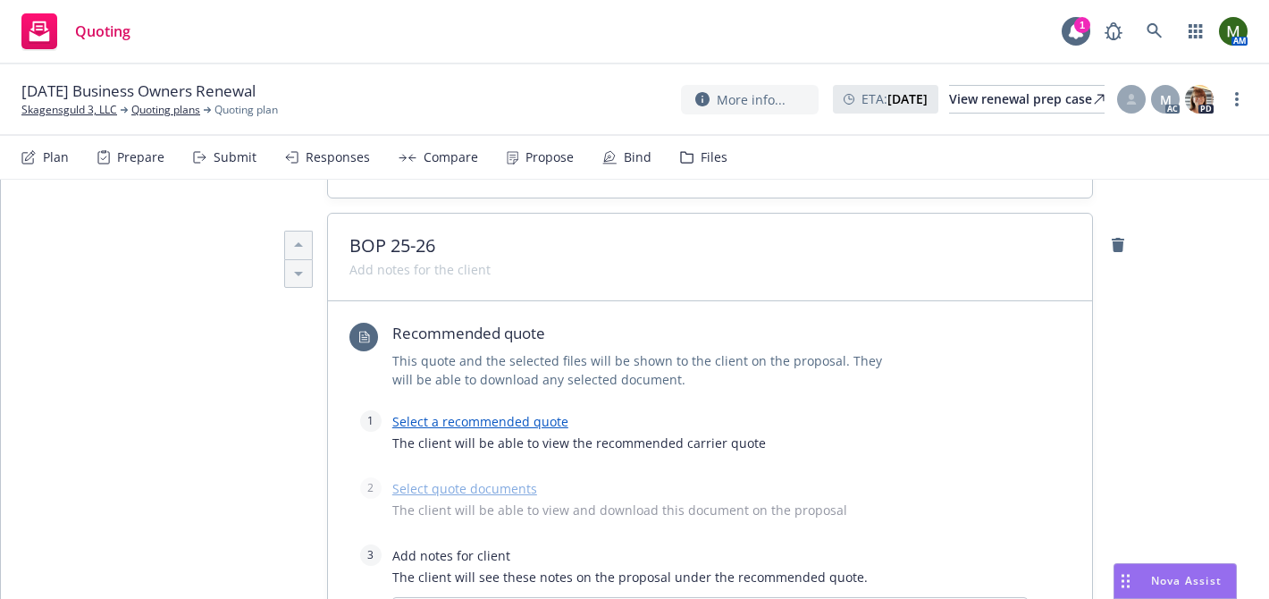
click at [448, 422] on link "Select a recommended quote" at bounding box center [480, 421] width 176 height 17
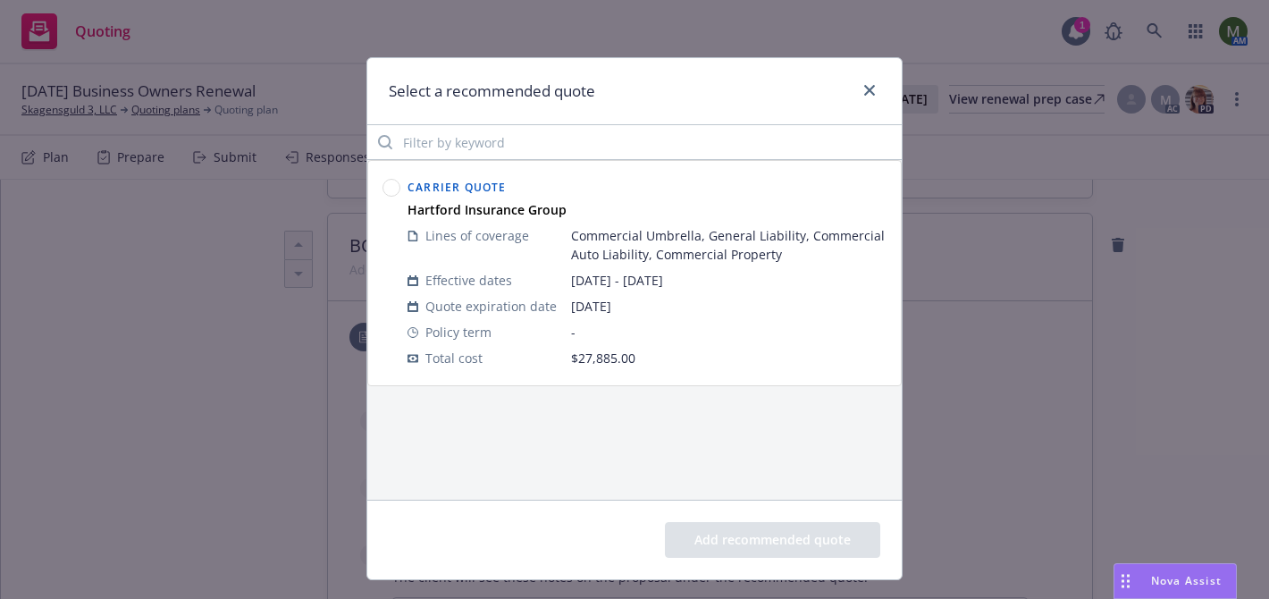
click at [389, 190] on circle at bounding box center [391, 188] width 17 height 17
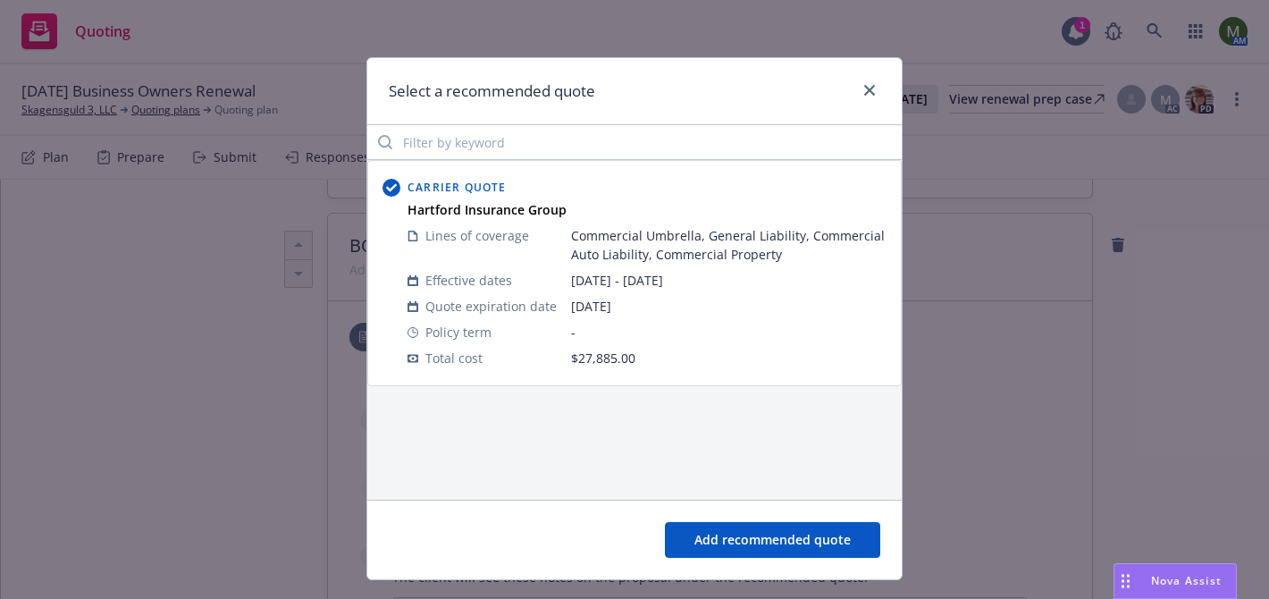
click at [727, 546] on button "Add recommended quote" at bounding box center [772, 540] width 215 height 36
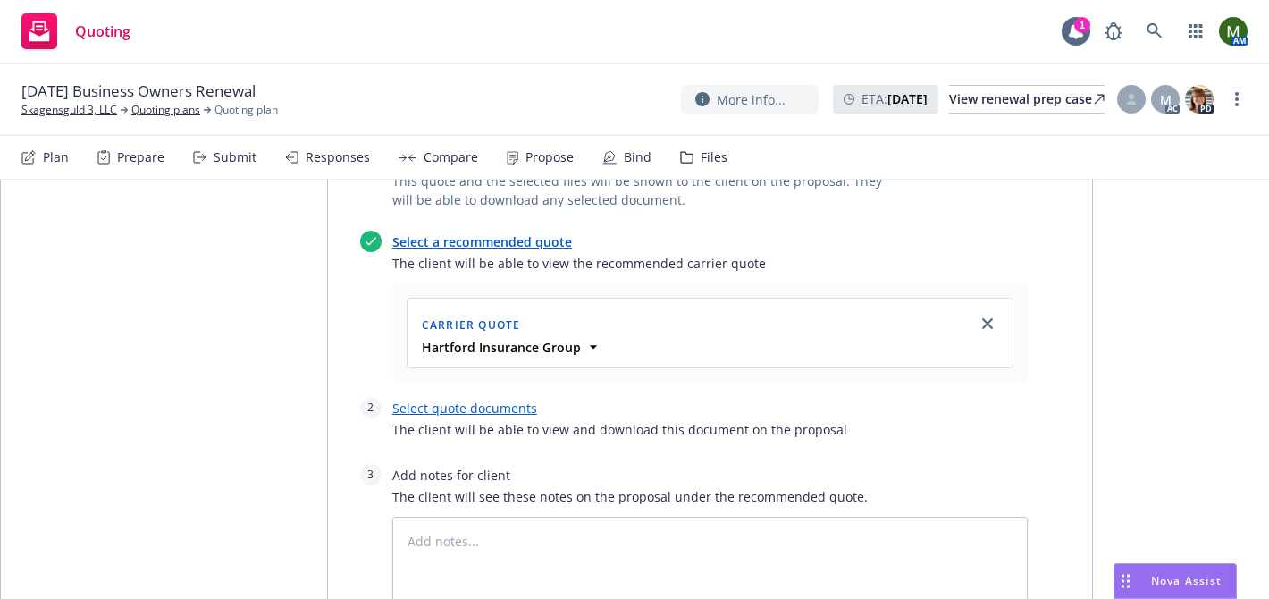
scroll to position [731, 0]
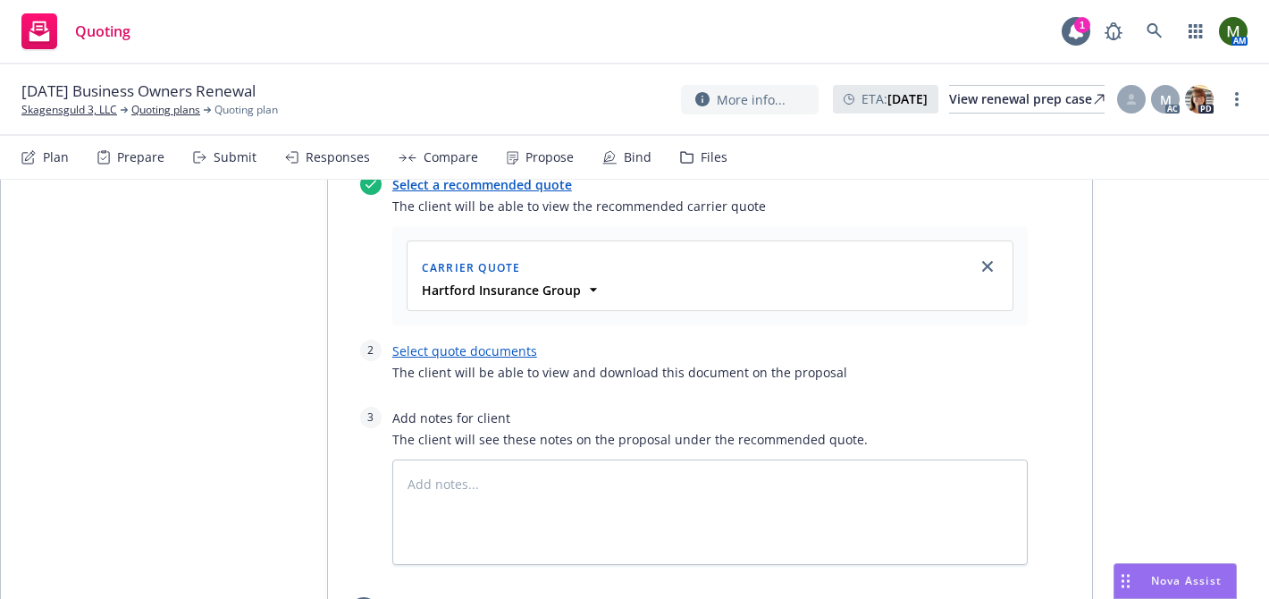
click at [473, 356] on link "Select quote documents" at bounding box center [464, 350] width 145 height 17
type textarea "x"
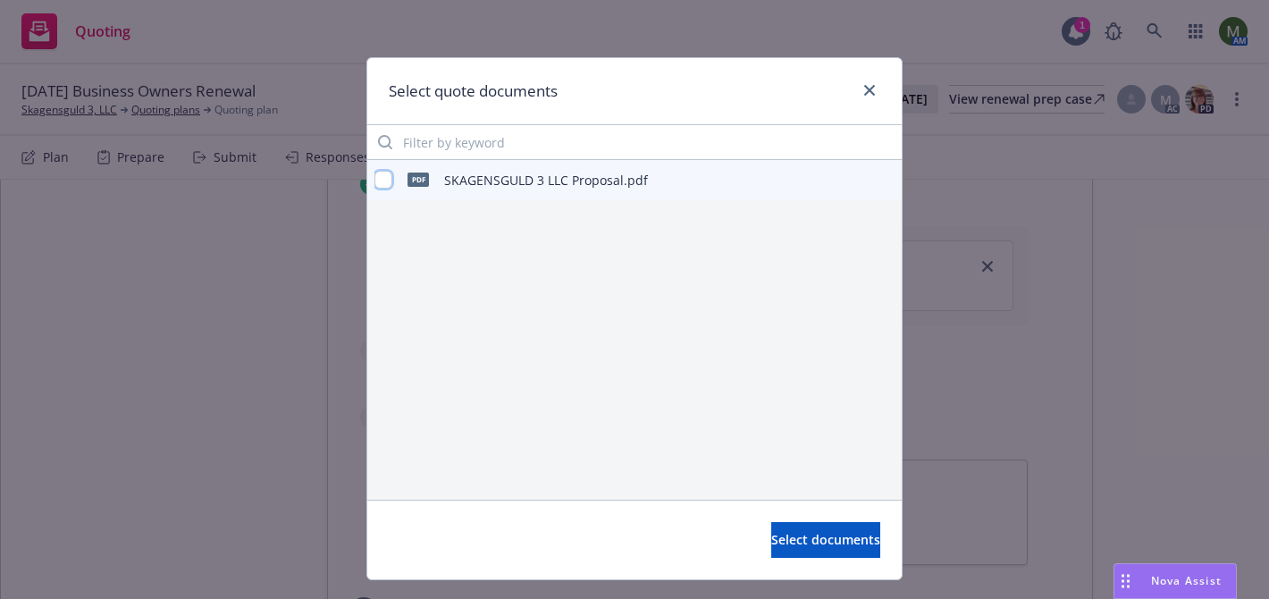
click at [382, 179] on input "checkbox" at bounding box center [384, 180] width 18 height 18
checkbox input "true"
click at [771, 543] on span "Select documents" at bounding box center [825, 539] width 109 height 17
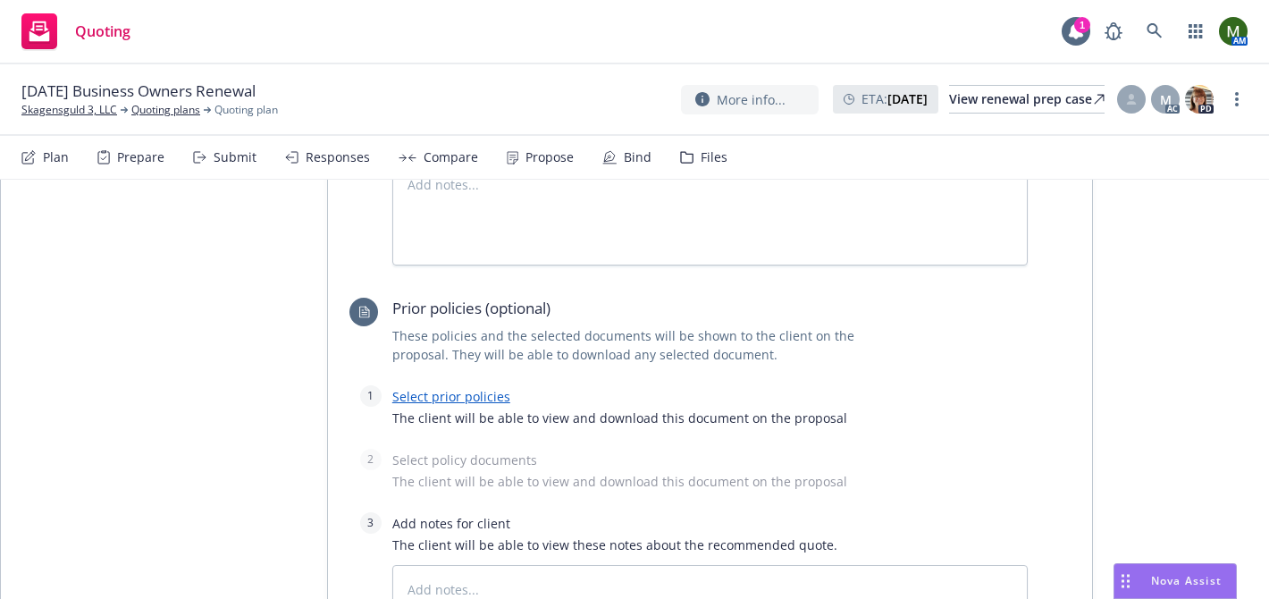
scroll to position [1101, 0]
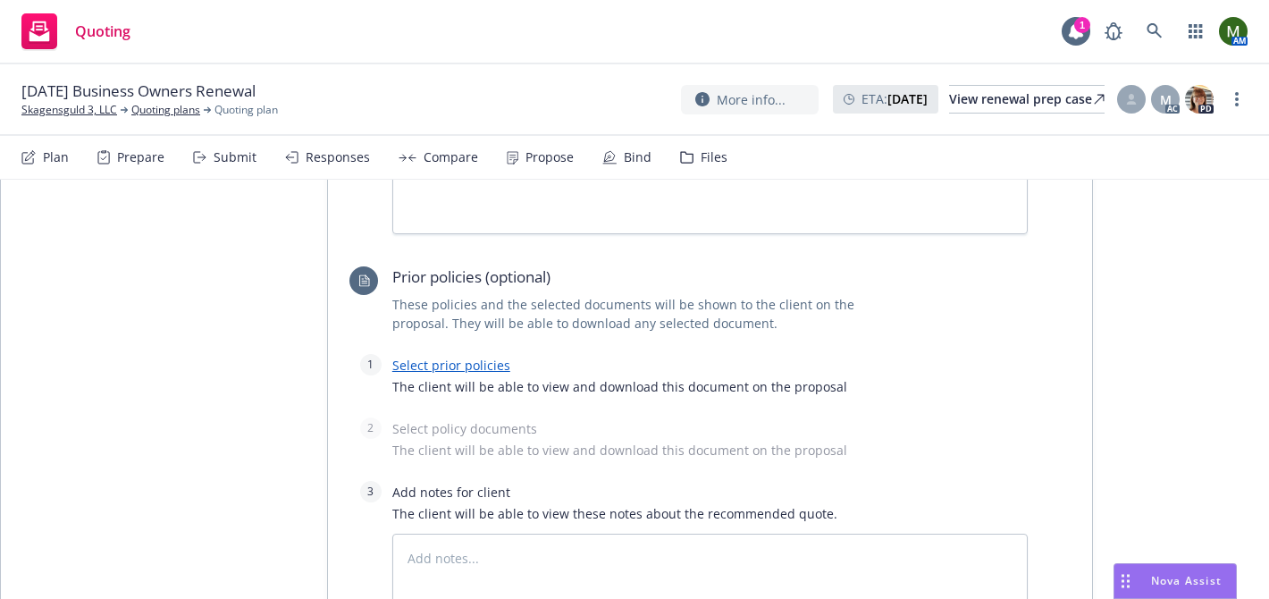
click at [463, 369] on link "Select prior policies" at bounding box center [451, 365] width 118 height 17
type textarea "x"
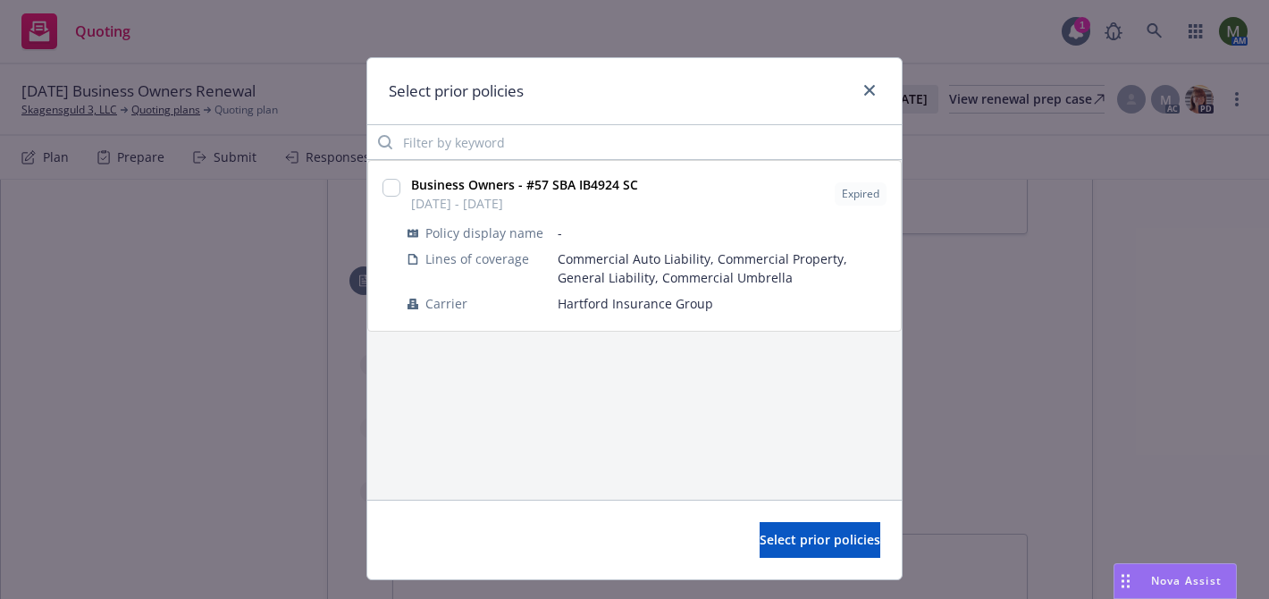
click at [392, 199] on div at bounding box center [392, 189] width 18 height 21
click at [392, 192] on input "checkbox" at bounding box center [392, 188] width 18 height 18
checkbox input "true"
click at [740, 505] on div "Select prior policies" at bounding box center [634, 540] width 535 height 80
click at [760, 539] on span "Select prior policies" at bounding box center [820, 539] width 121 height 17
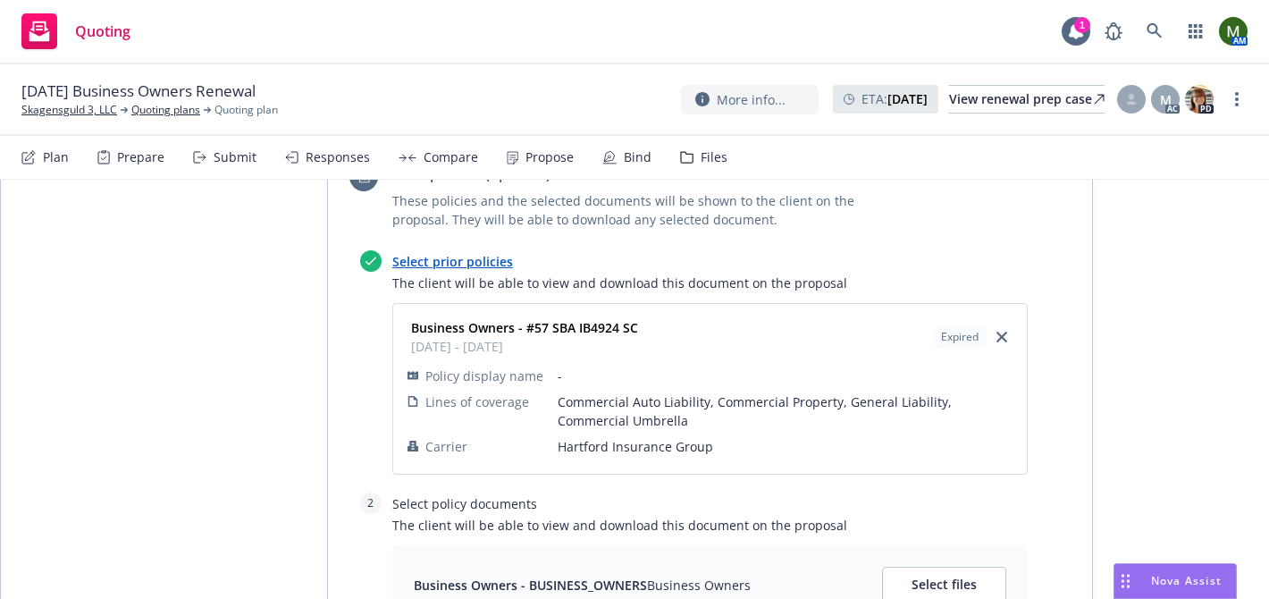
scroll to position [1221, 0]
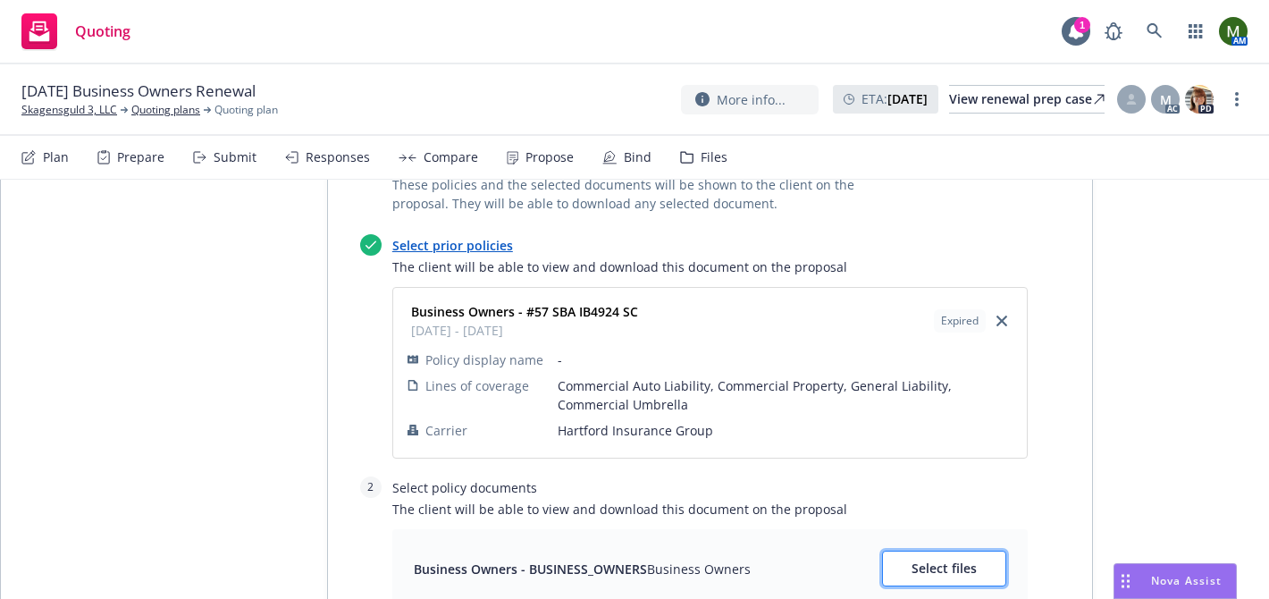
click at [995, 569] on button "Select files" at bounding box center [944, 569] width 124 height 36
type textarea "x"
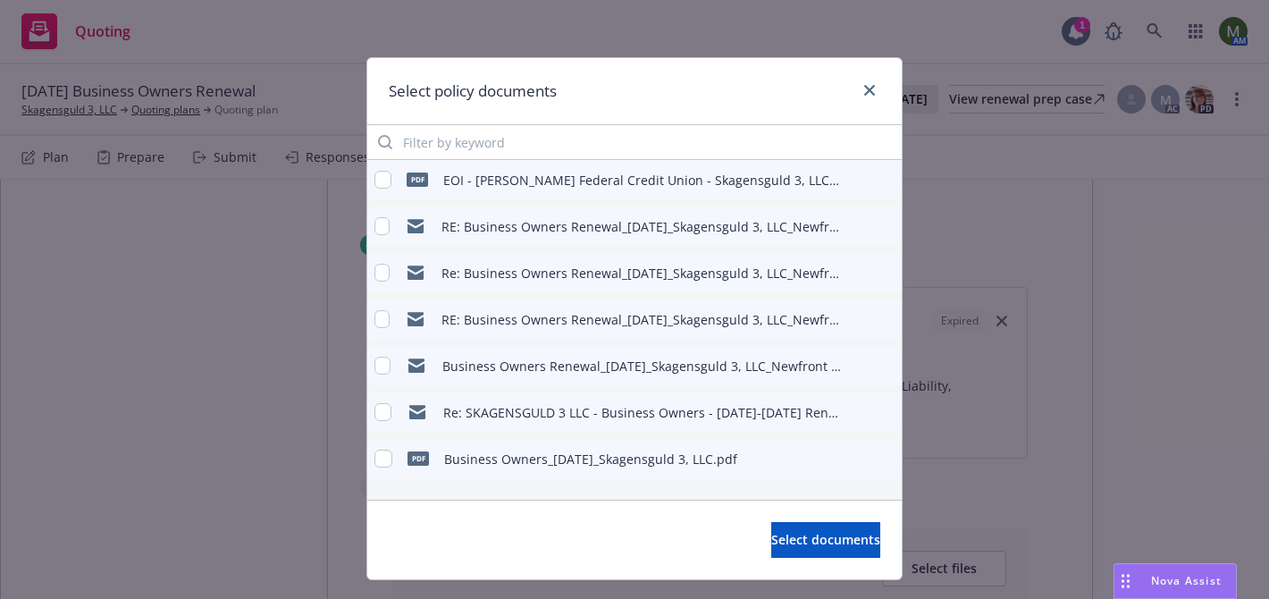
scroll to position [38, 0]
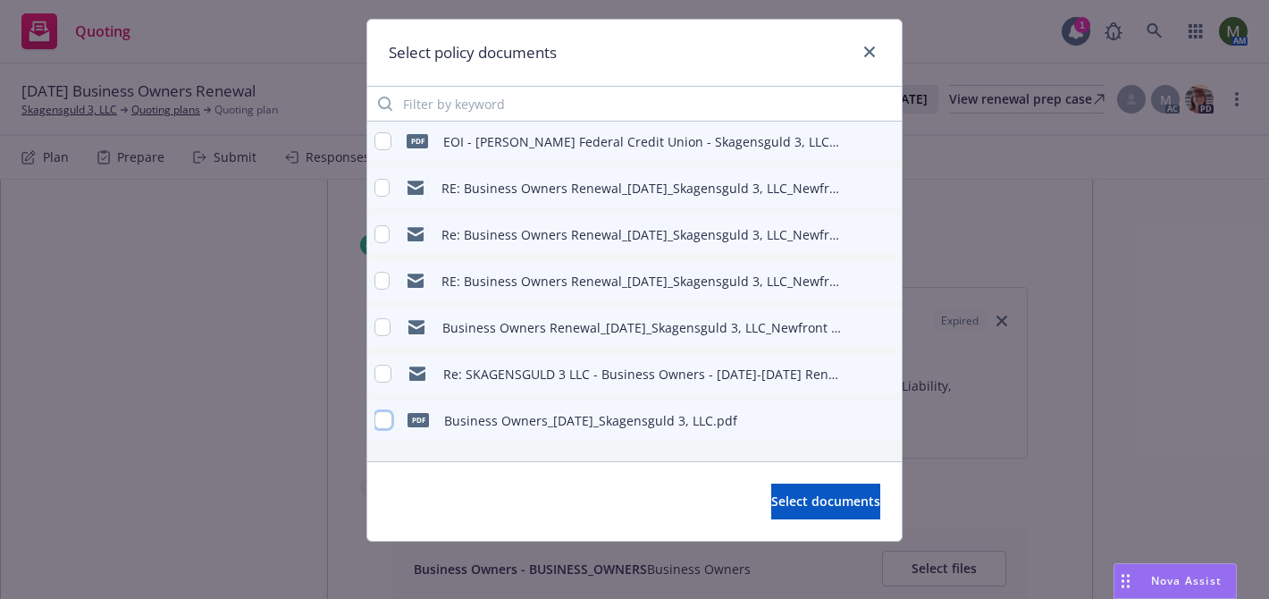
click at [380, 421] on input "checkbox" at bounding box center [384, 420] width 18 height 18
checkbox input "true"
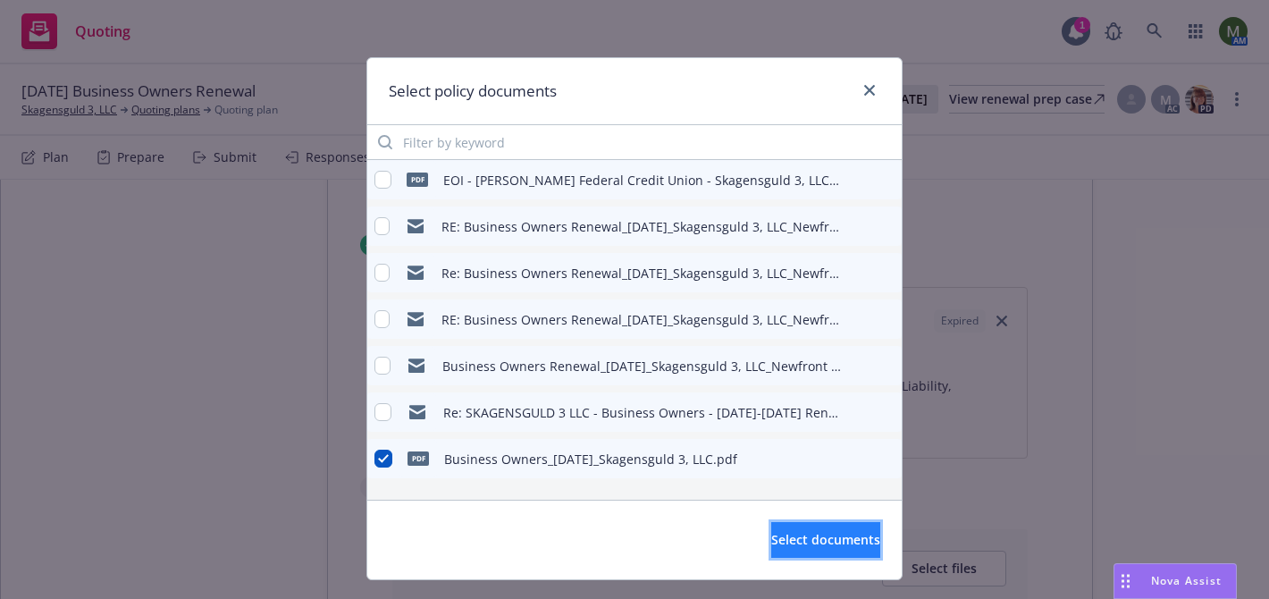
click at [771, 541] on button "Select documents" at bounding box center [825, 540] width 109 height 36
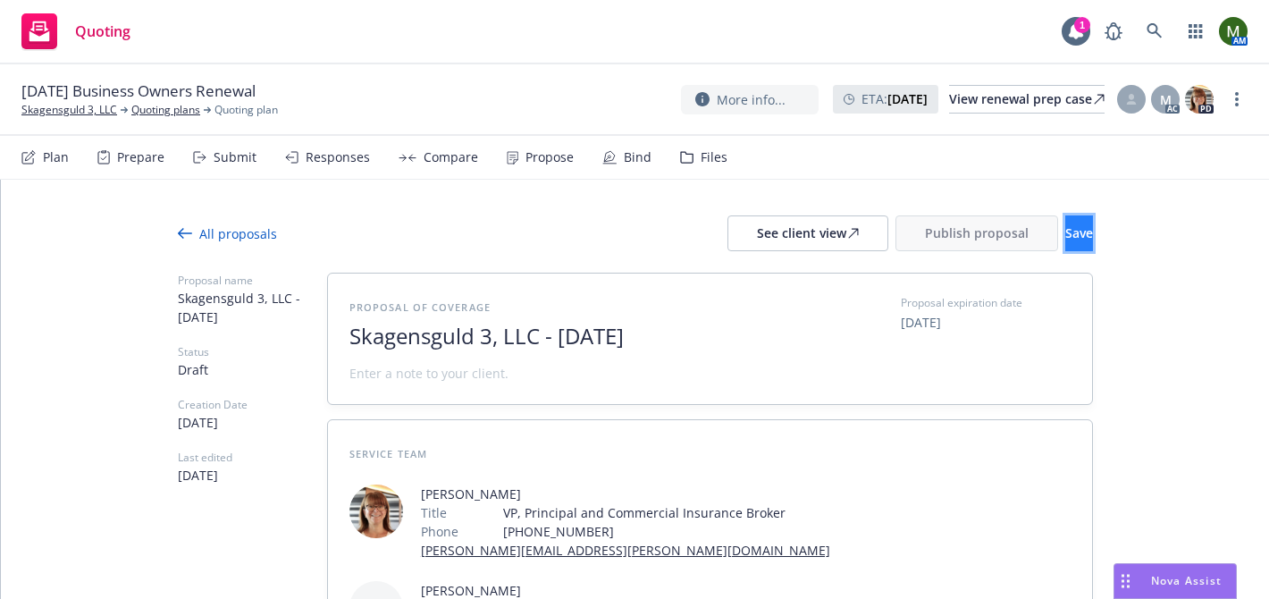
click at [1066, 249] on button "Save" at bounding box center [1080, 233] width 28 height 36
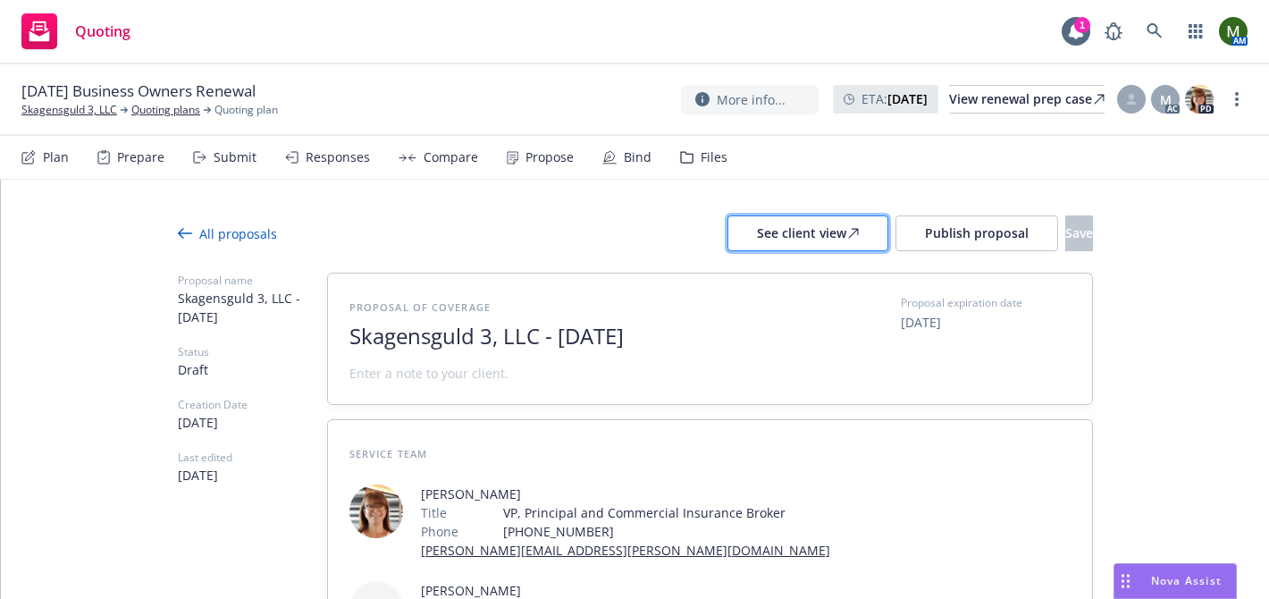
click at [771, 226] on div "See client view" at bounding box center [808, 233] width 102 height 34
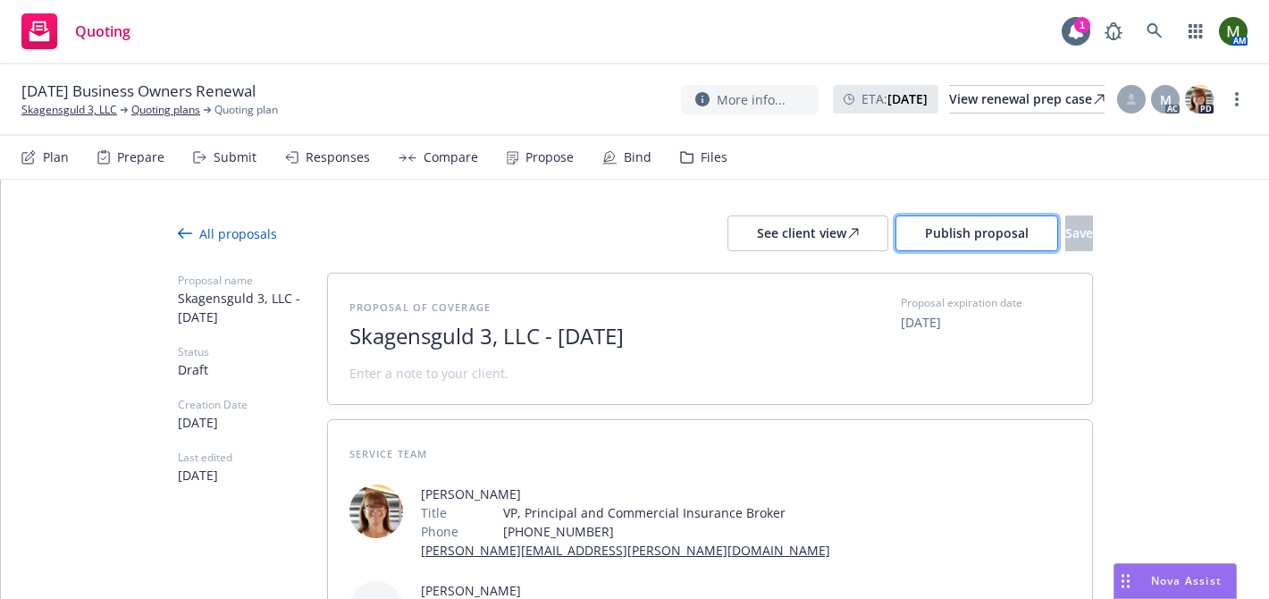
click at [961, 238] on span "Publish proposal" at bounding box center [977, 232] width 104 height 17
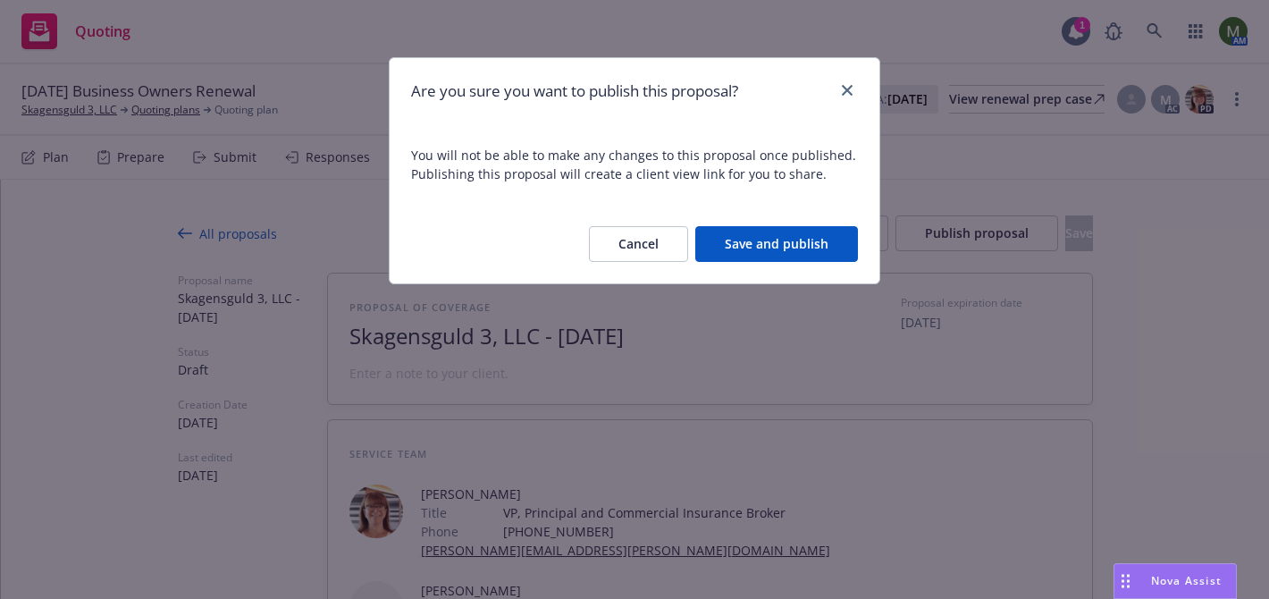
click at [794, 250] on button "Save and publish" at bounding box center [776, 244] width 163 height 36
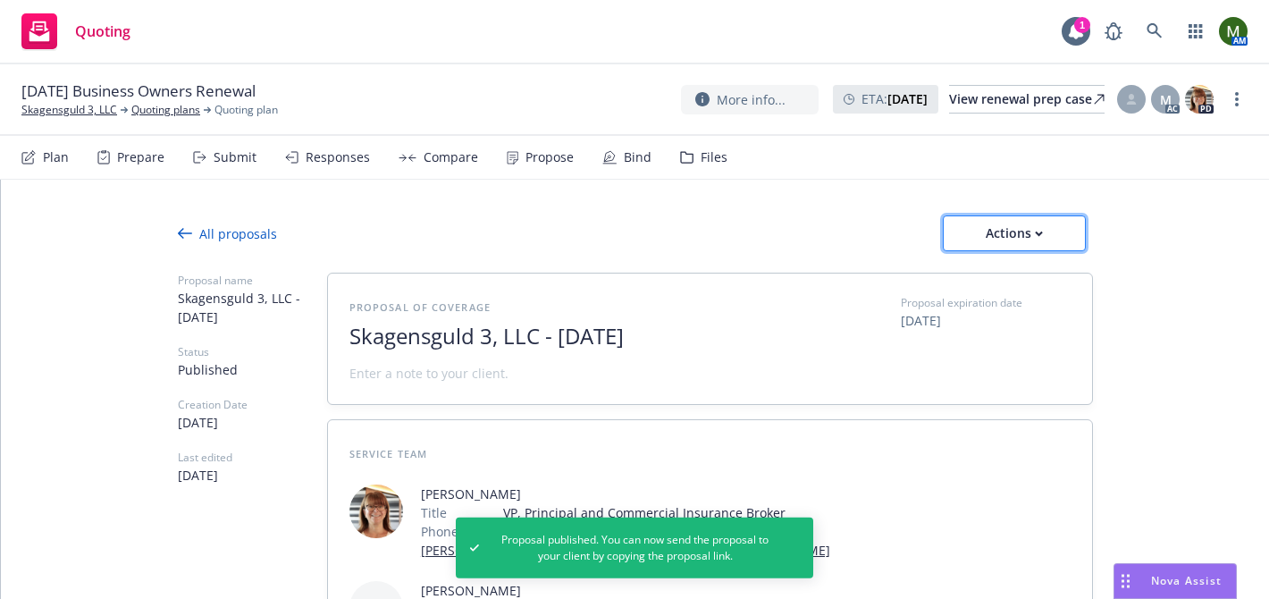
click at [1049, 232] on div "Actions" at bounding box center [1015, 233] width 84 height 34
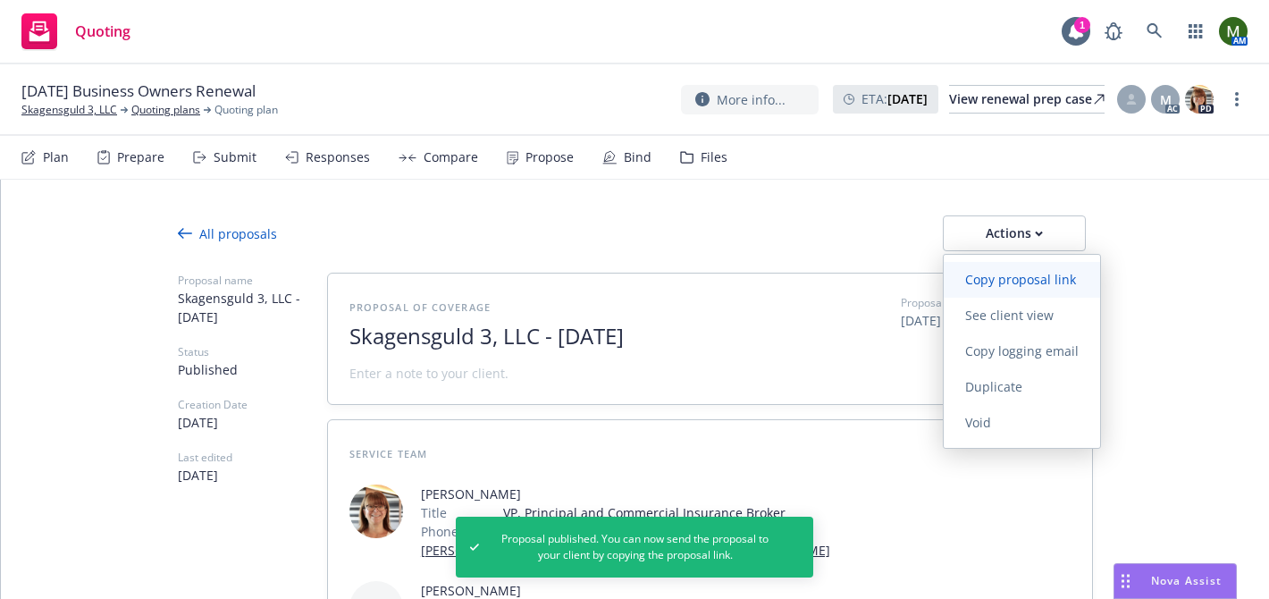
click at [1008, 279] on span "Copy proposal link" at bounding box center [1021, 279] width 154 height 17
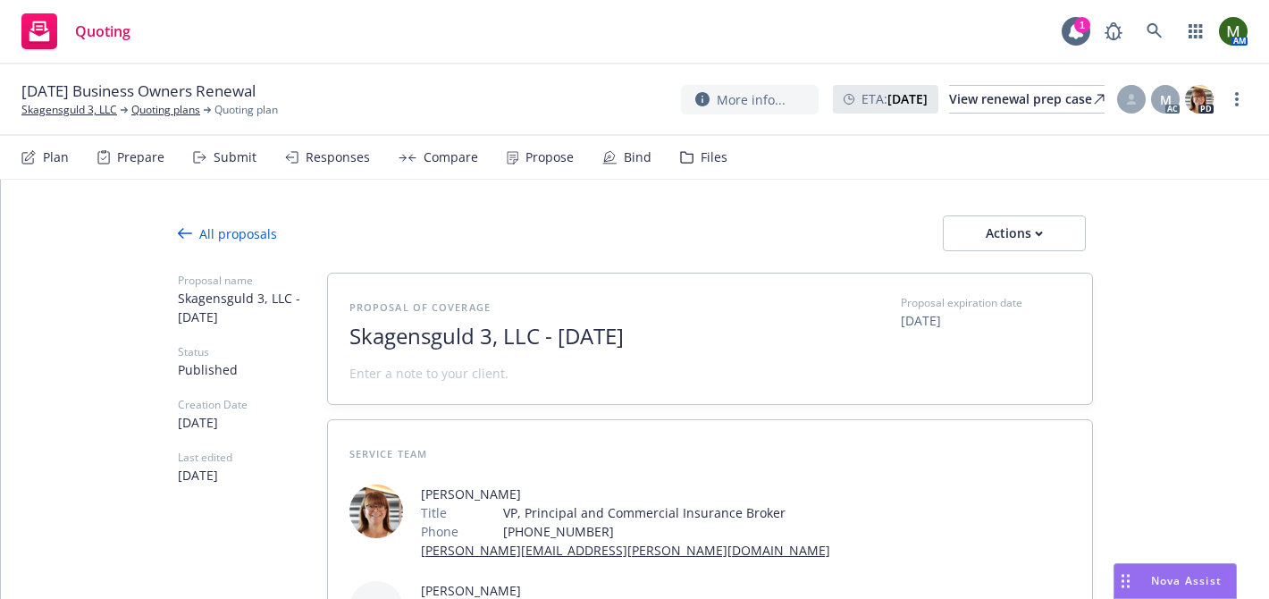
type textarea "x"
click at [702, 152] on div "Files" at bounding box center [714, 157] width 27 height 14
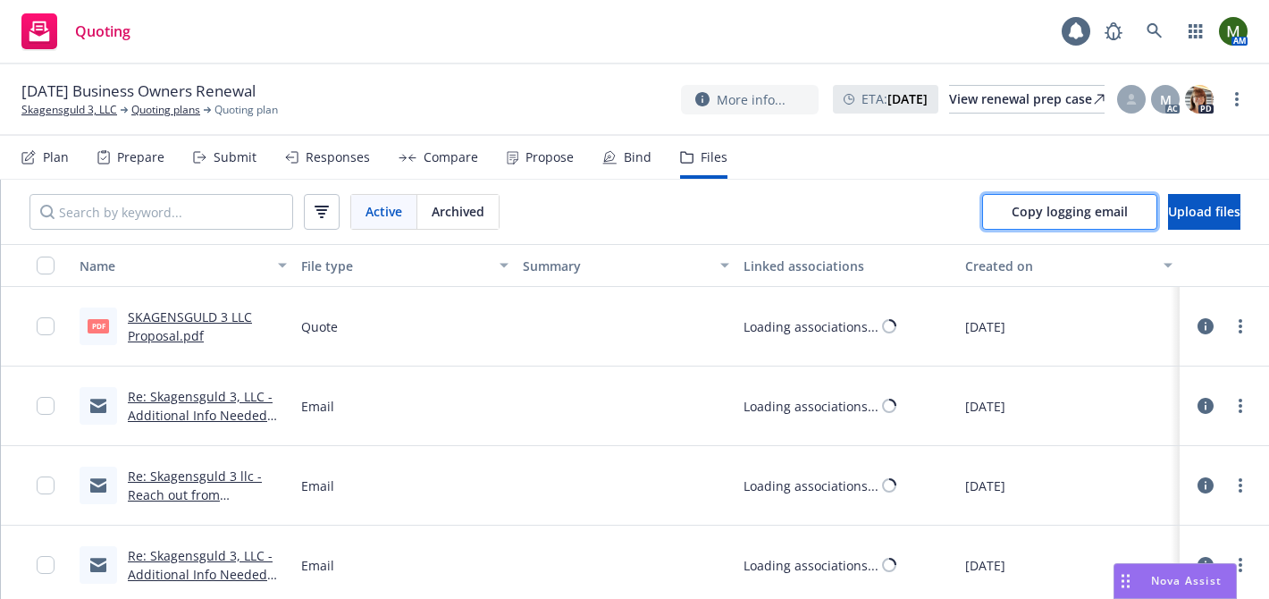
click at [1012, 213] on span "Copy logging email" at bounding box center [1070, 211] width 116 height 17
